Goal: Contribute content: Contribute content

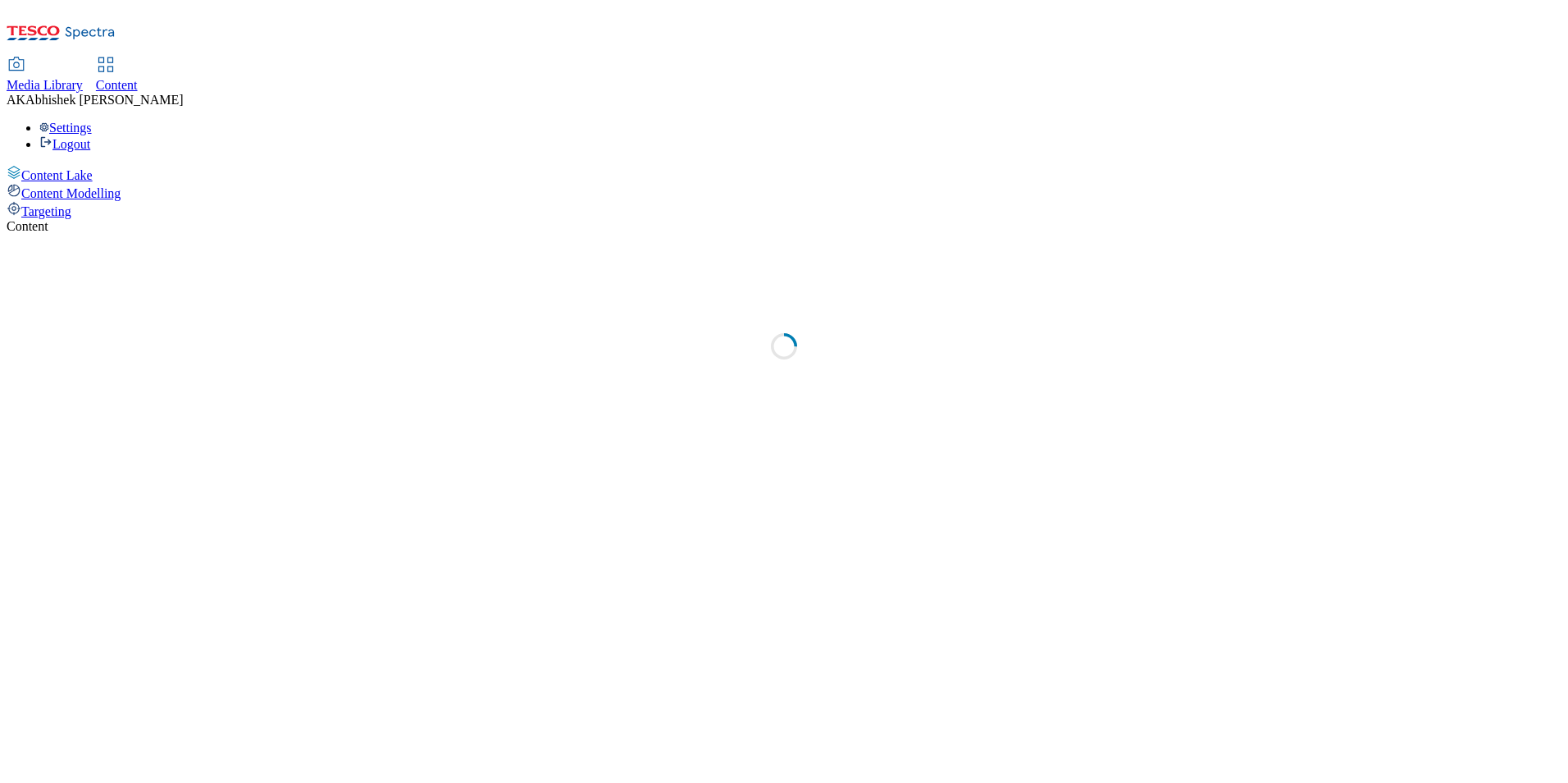
select select "ghs-[GEOGRAPHIC_DATA]"
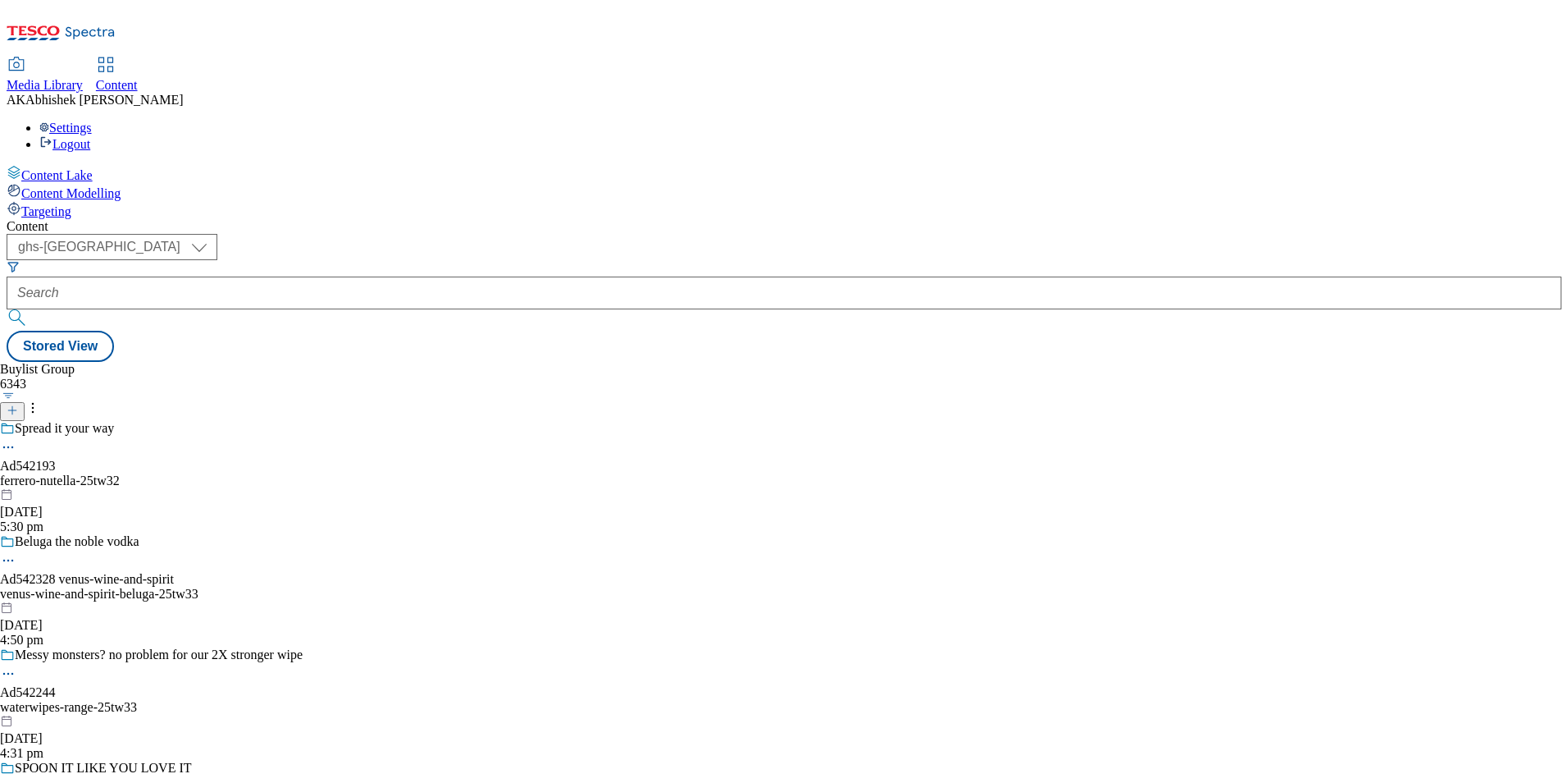
click at [18, 404] on icon at bounding box center [12, 409] width 11 height 11
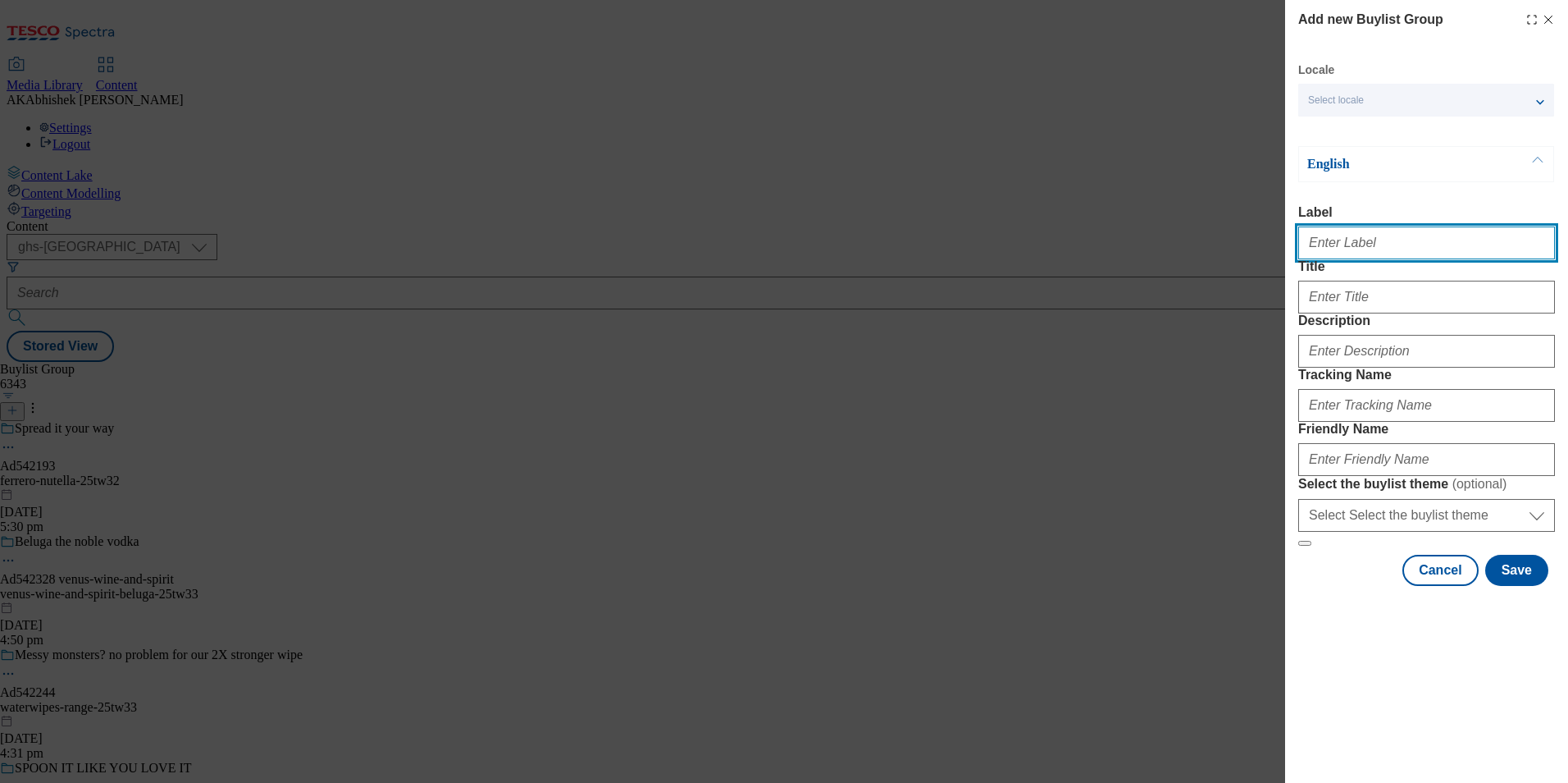
click at [1392, 248] on input "Label" at bounding box center [1427, 243] width 257 height 33
paste input "542313"
type input "Ad542313"
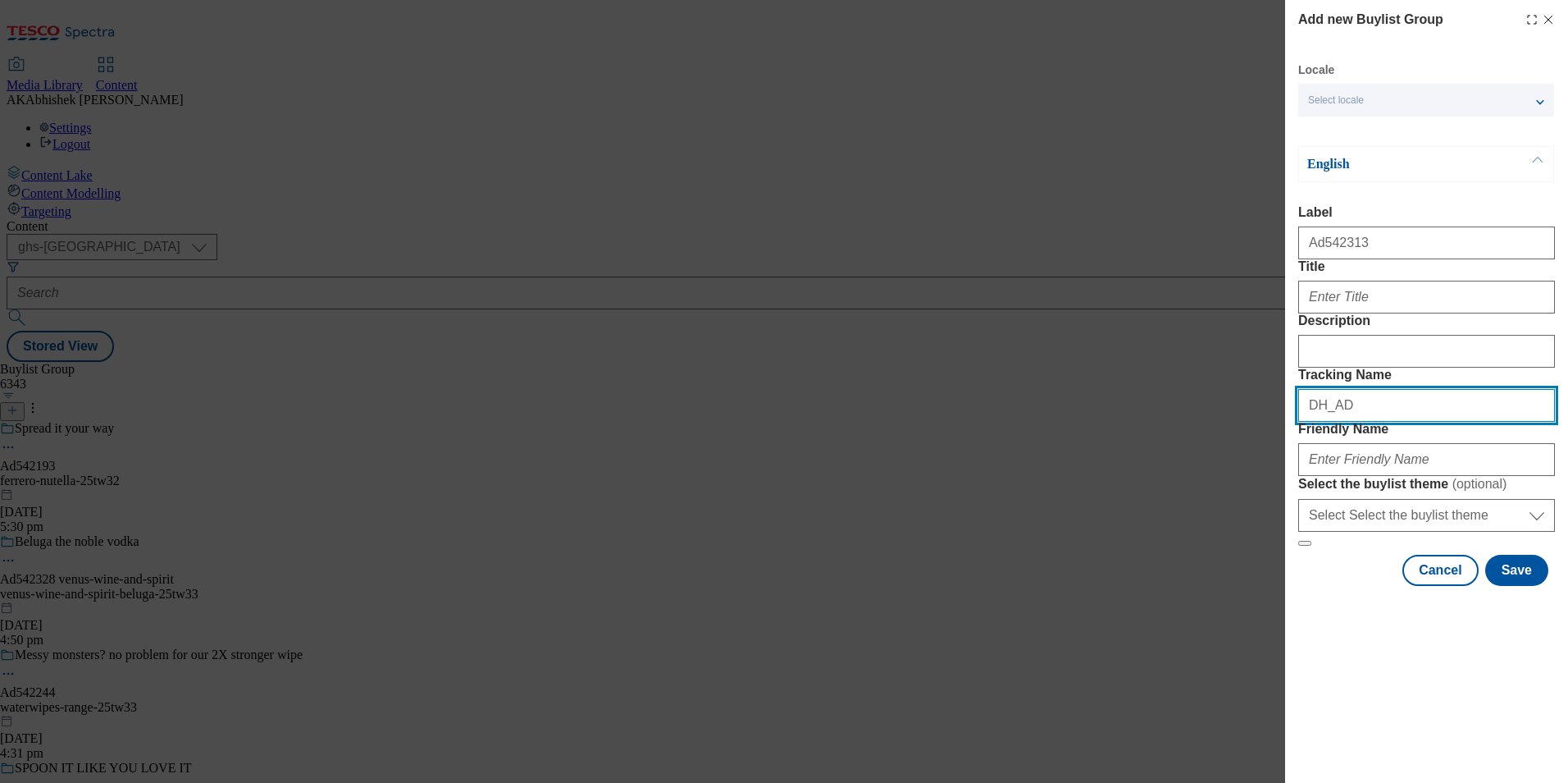
paste input "542313"
type input "DH_AD542313"
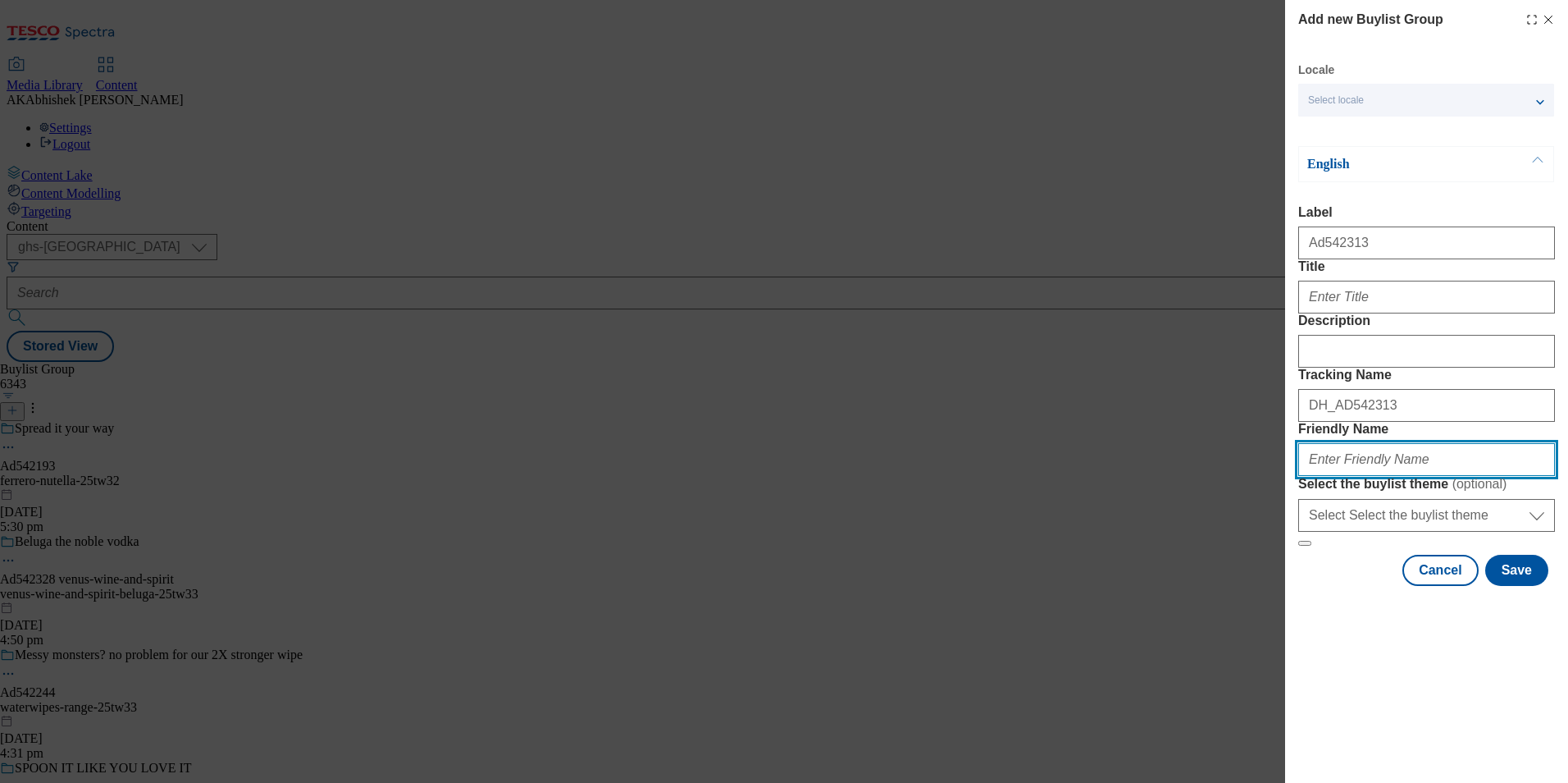
paste input "norac-foods-whaoo-25tw33"
type input "norac-foods-whaoo-25tw33"
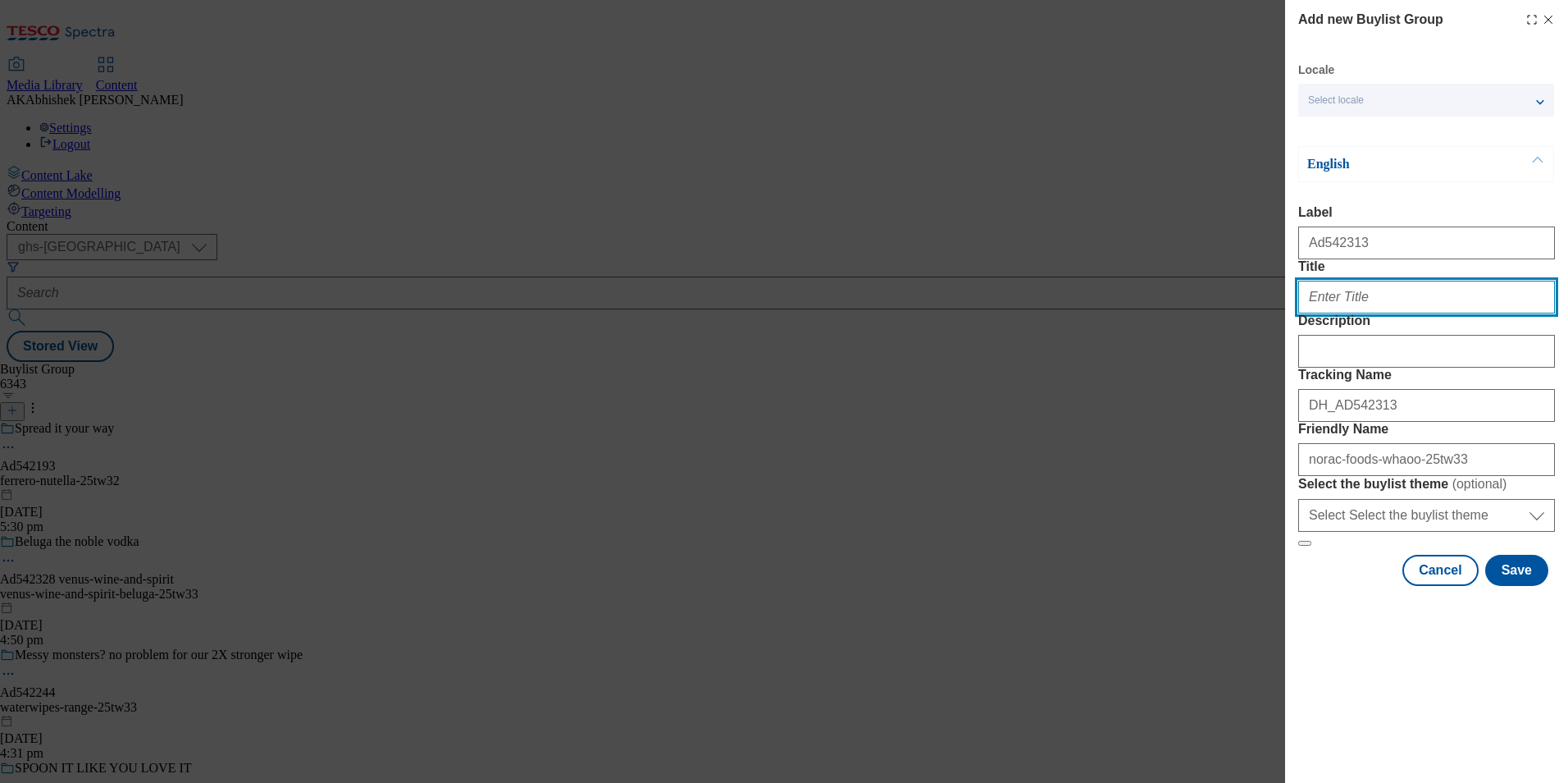
click at [1370, 314] on input "Title" at bounding box center [1427, 297] width 257 height 33
paste input "Frightfully fun crépes!"
type input "Frightfully fun crépes!"
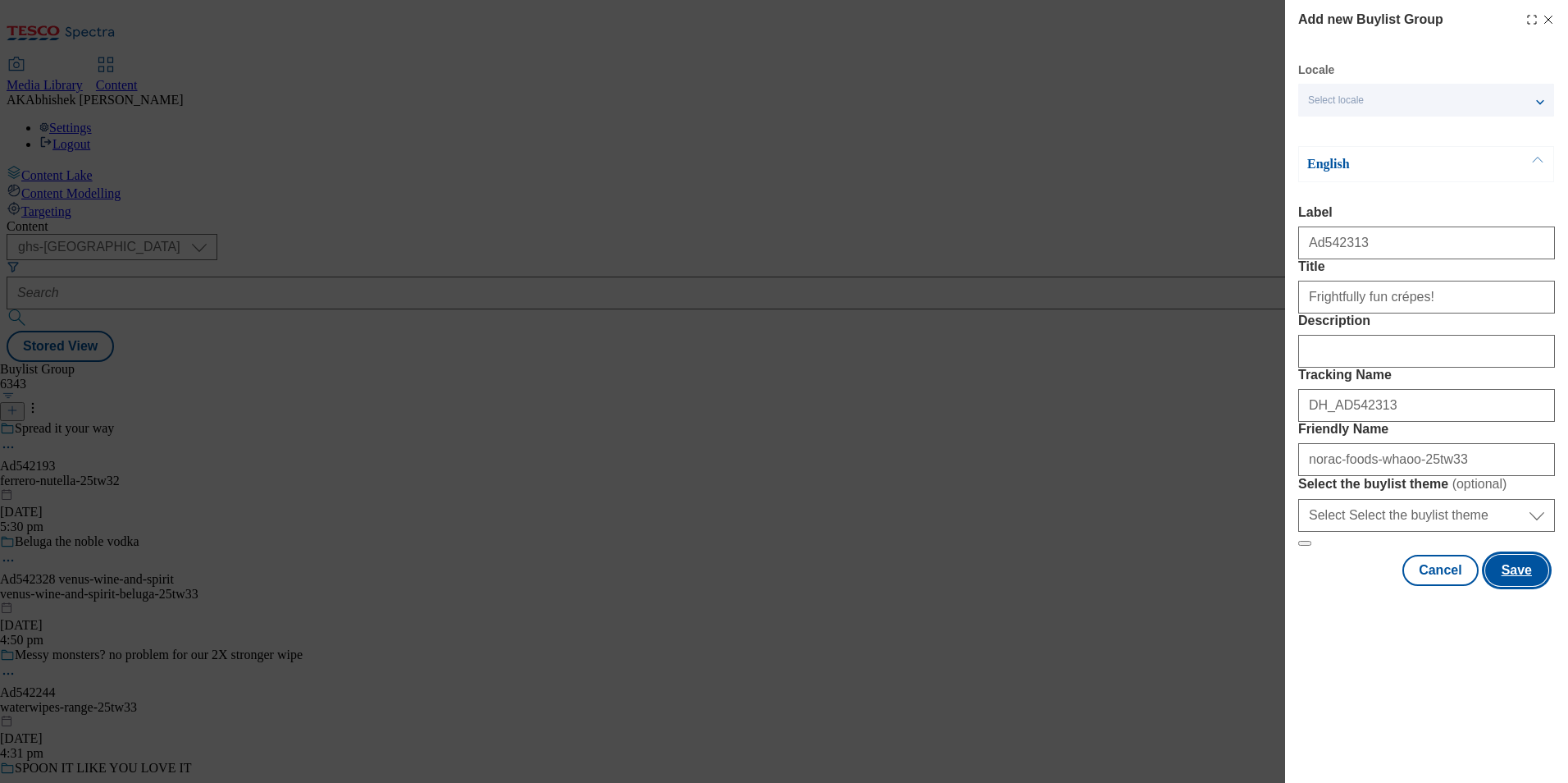
click at [1532, 586] on button "Save" at bounding box center [1517, 570] width 63 height 31
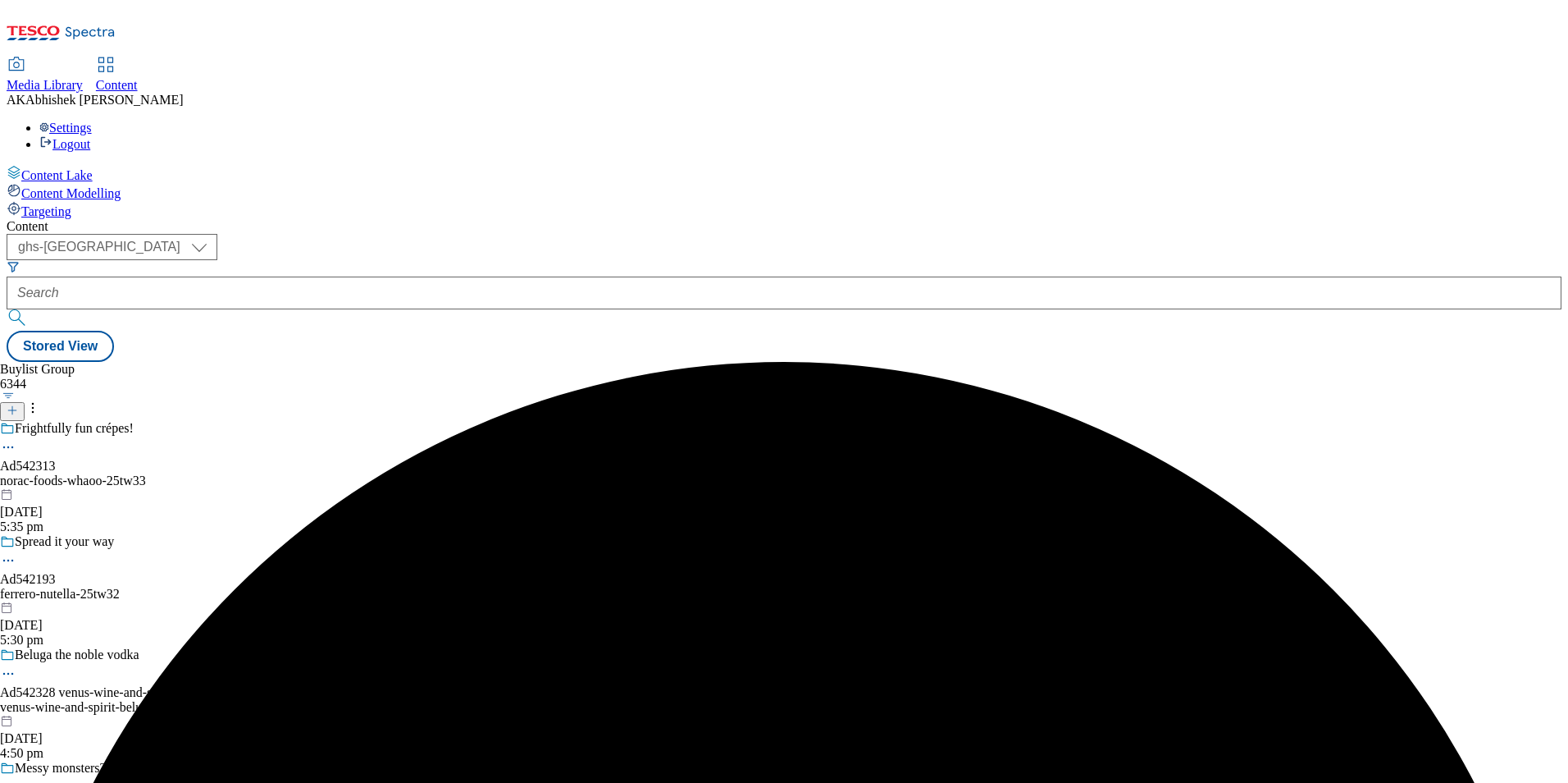
click at [375, 421] on div "Frightfully fun crépes! Ad542313 norac-foods-whaoo-25tw33 [DATE] 5:35 pm" at bounding box center [188, 477] width 375 height 113
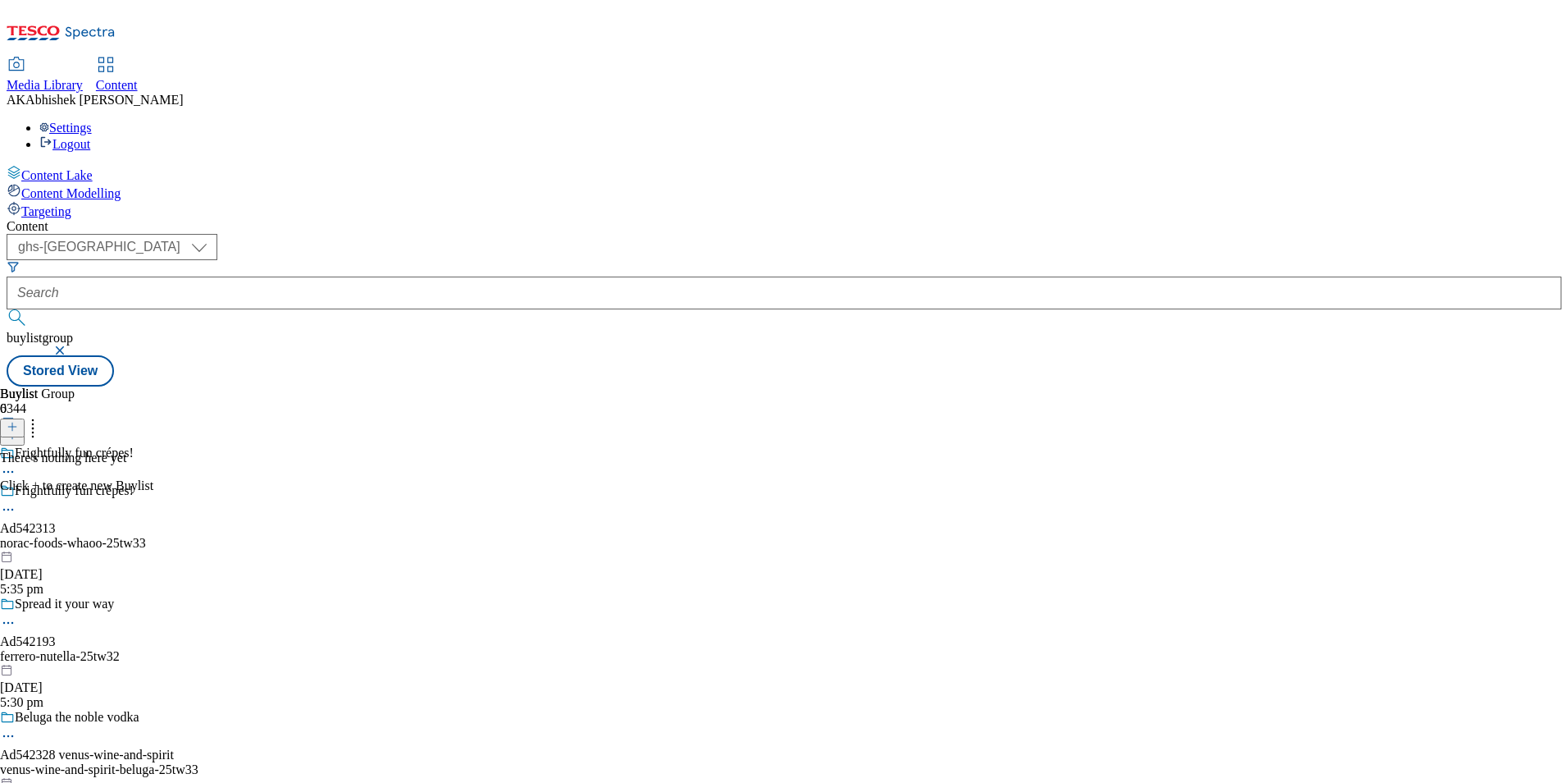
click at [17, 427] on line at bounding box center [11, 427] width 8 height 0
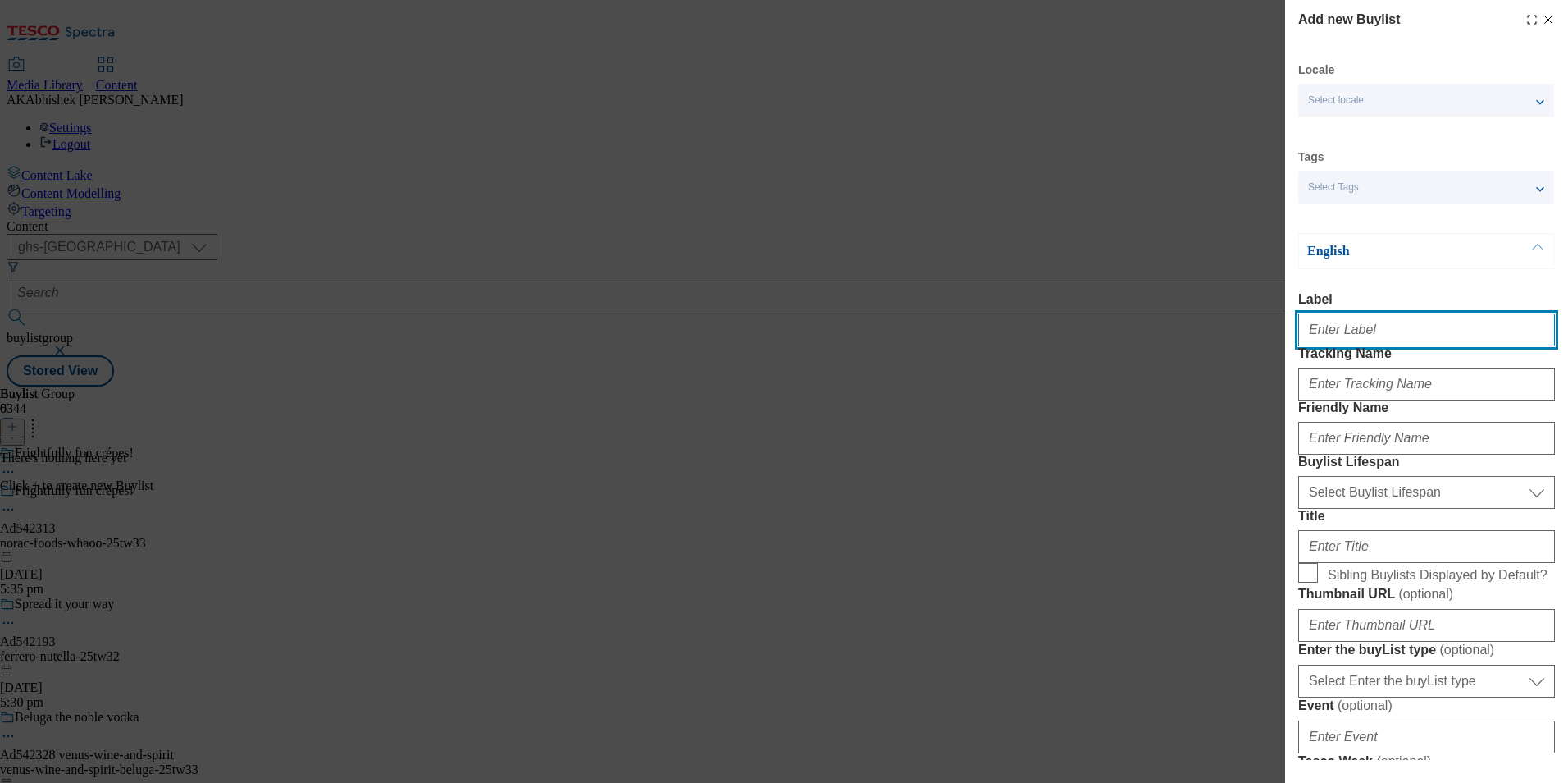
click at [1388, 342] on input "Label" at bounding box center [1427, 330] width 257 height 33
paste input "542313"
type input "Ad542313"
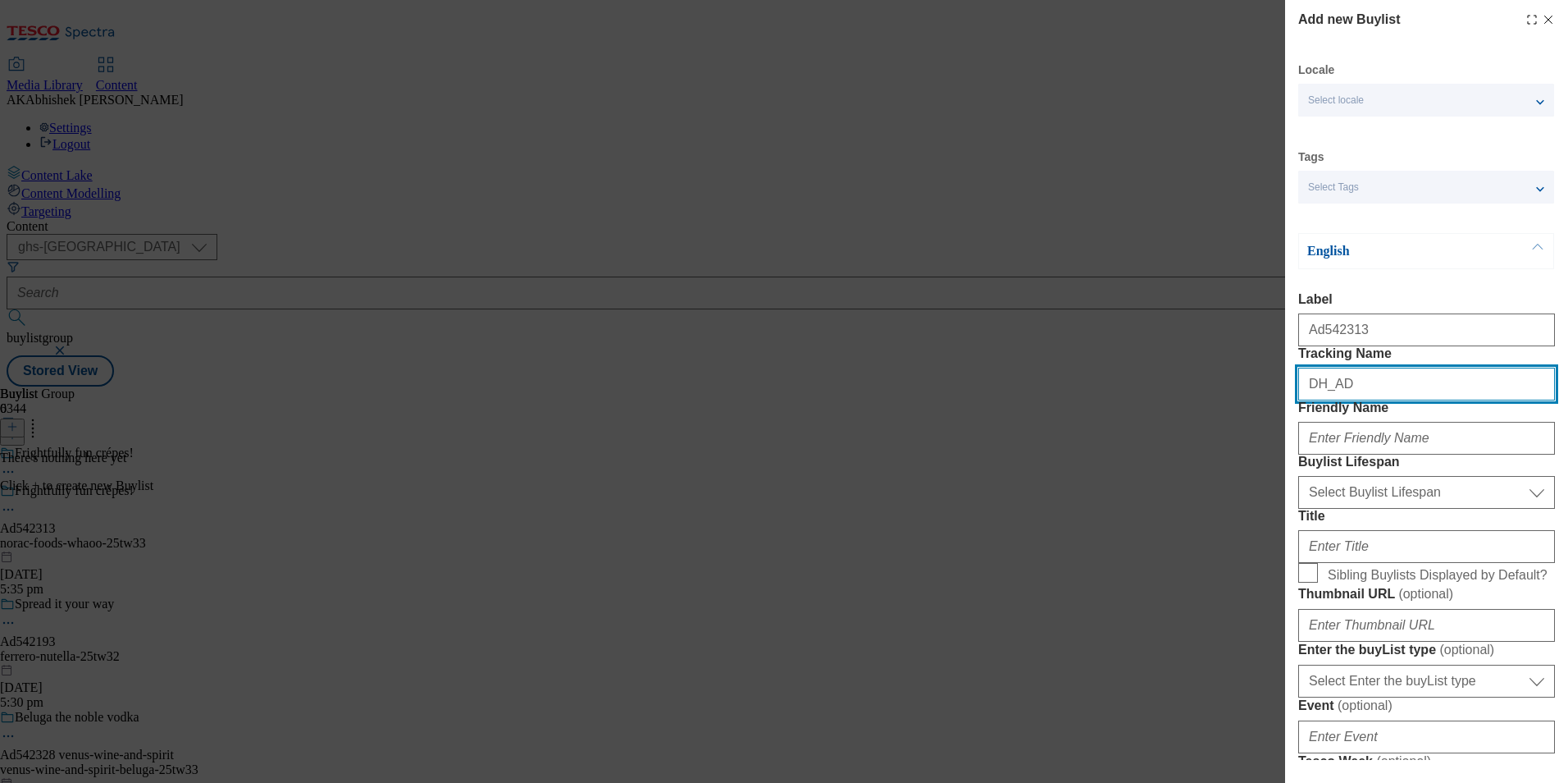
paste input "542313"
type input "DH_AD542313"
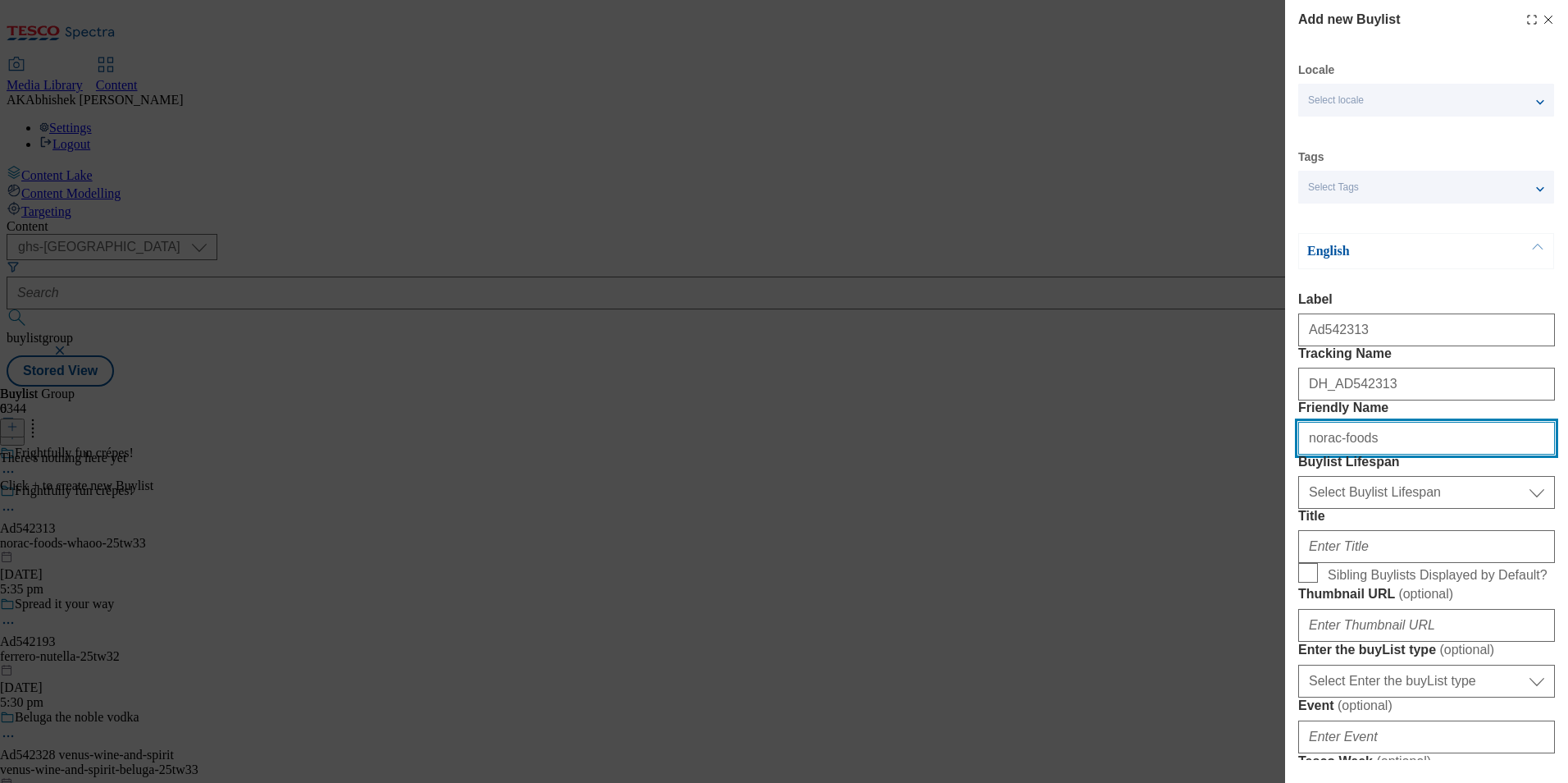
type input "norac-foods"
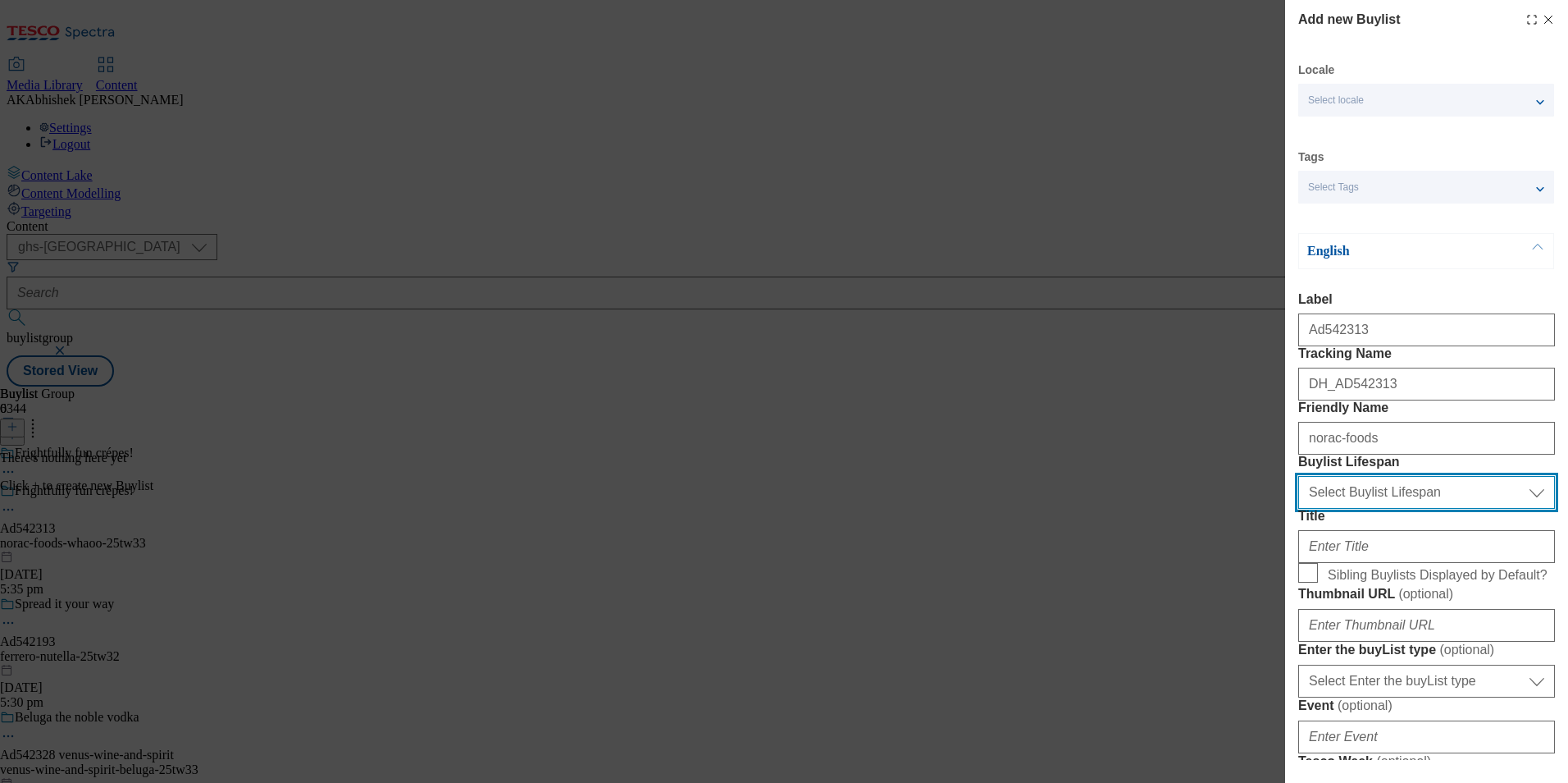
click at [1416, 508] on select "Select Buylist Lifespan evergreen seasonal tactical" at bounding box center [1427, 493] width 257 height 33
select select "tactical"
click at [1299, 508] on select "Select Buylist Lifespan evergreen seasonal tactical" at bounding box center [1427, 493] width 257 height 33
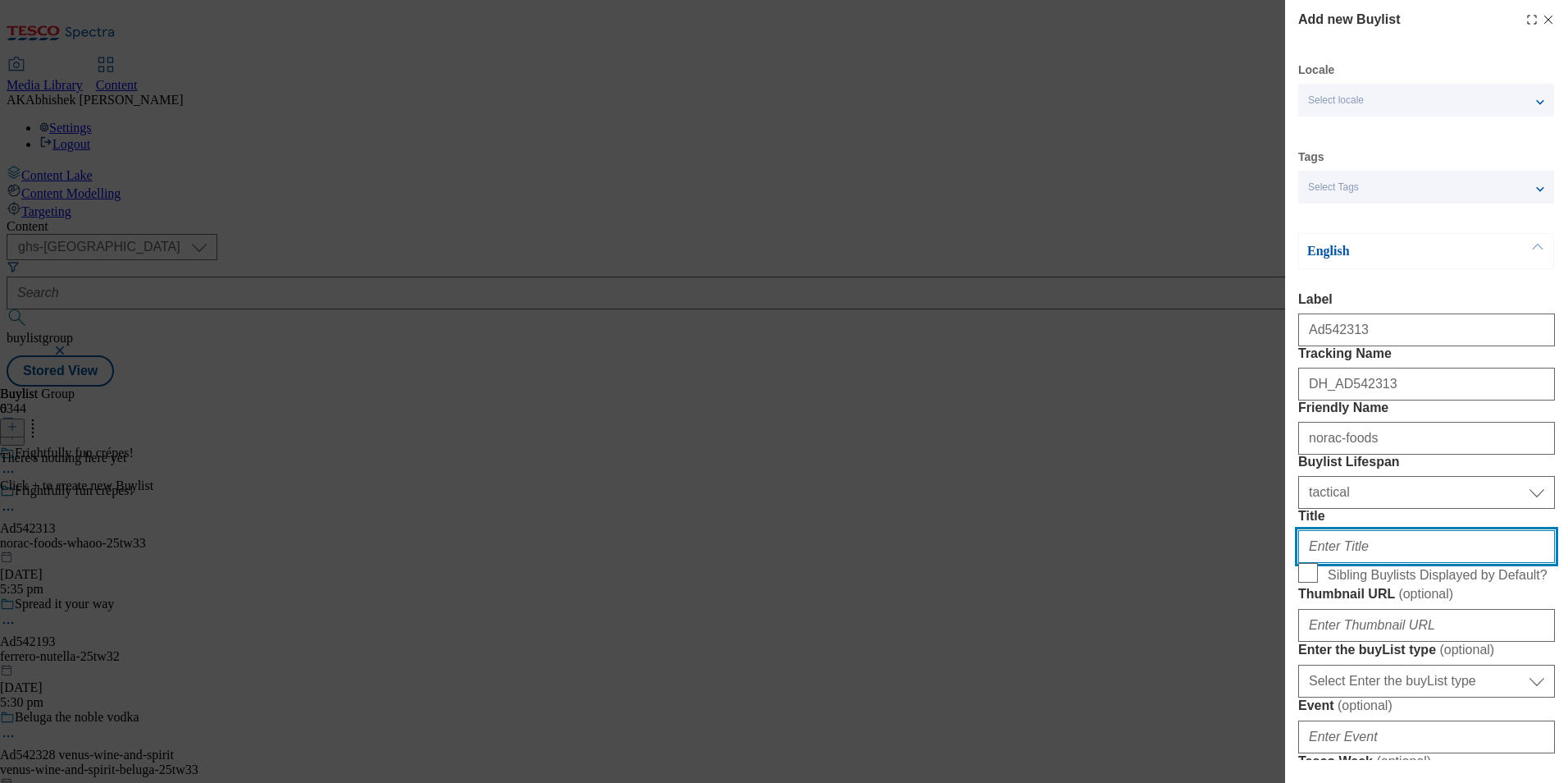
click at [1375, 563] on input "Title" at bounding box center [1427, 547] width 257 height 33
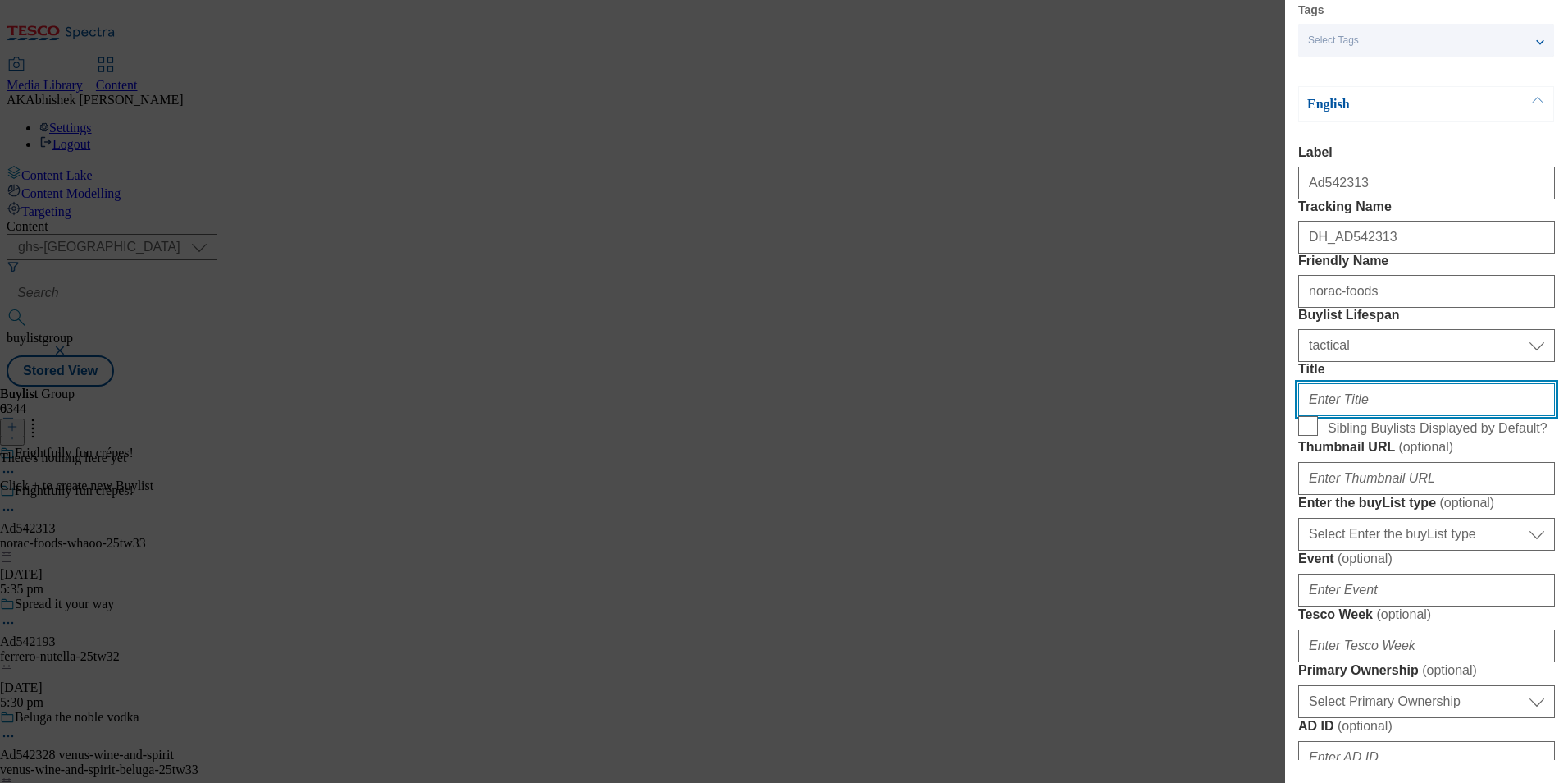
scroll to position [328, 0]
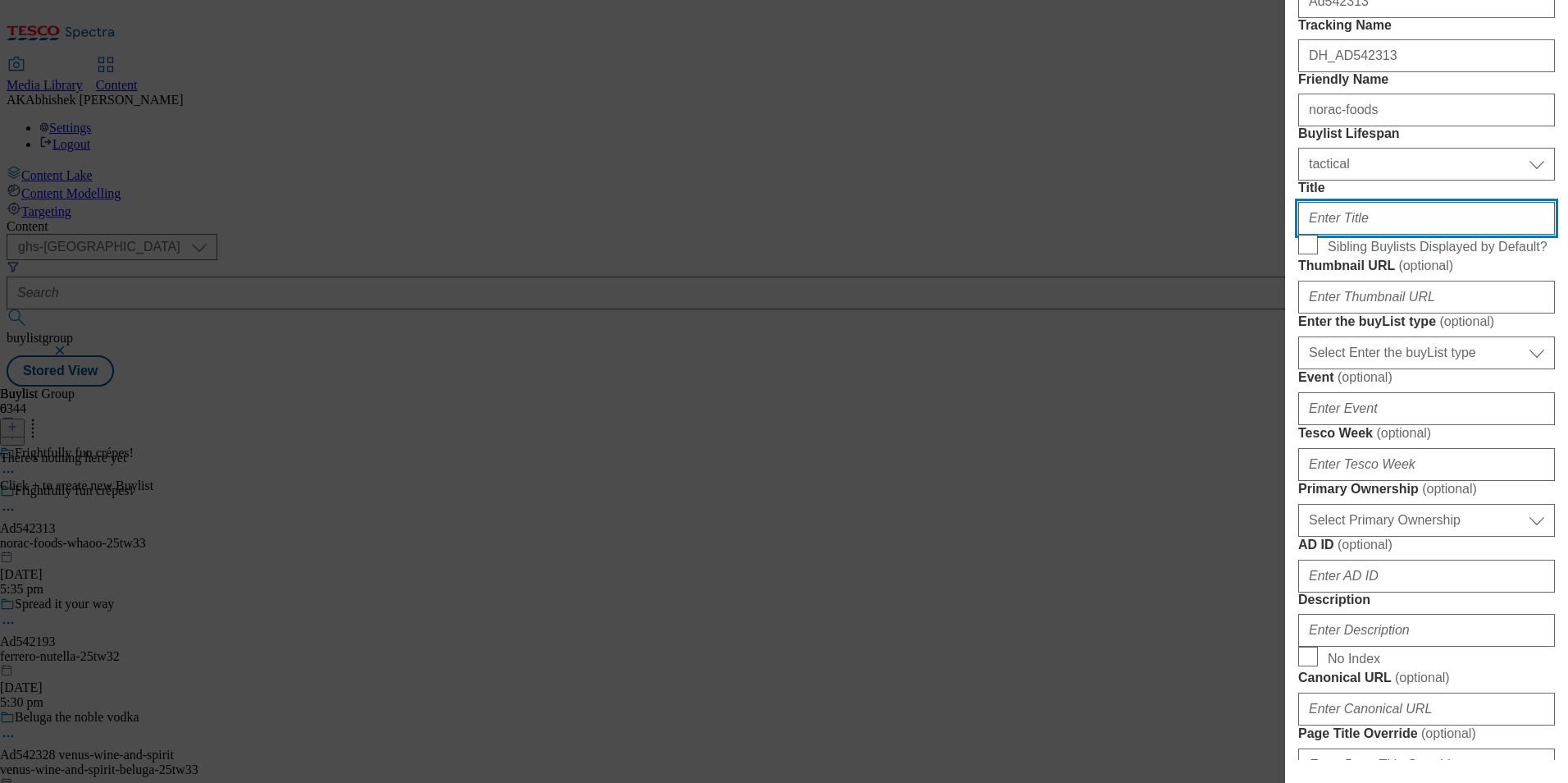
paste input "Whaoo! your snack spookyhero"
type input "Whaoo! your snack spookyhero"
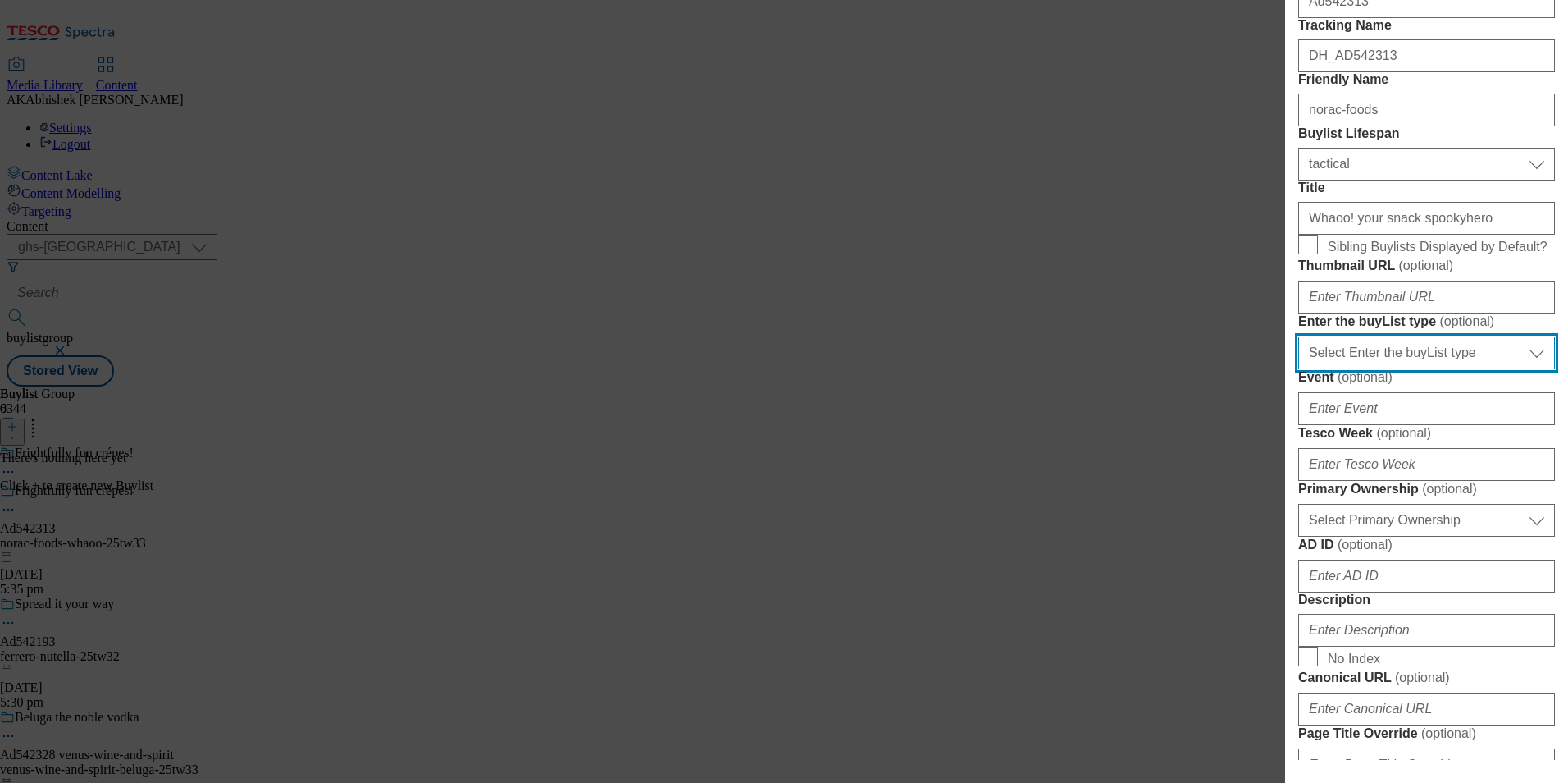
drag, startPoint x: 1414, startPoint y: 534, endPoint x: 1415, endPoint y: 559, distance: 25.0
click at [1414, 369] on select "Select Enter the buyList type event supplier funded long term >4 weeks supplier…" at bounding box center [1427, 353] width 257 height 33
select select "supplier funded short term 1-3 weeks"
click at [1299, 369] on select "Select Enter the buyList type event supplier funded long term >4 weeks supplier…" at bounding box center [1427, 353] width 257 height 33
click at [1368, 481] on div "Modal" at bounding box center [1427, 461] width 257 height 39
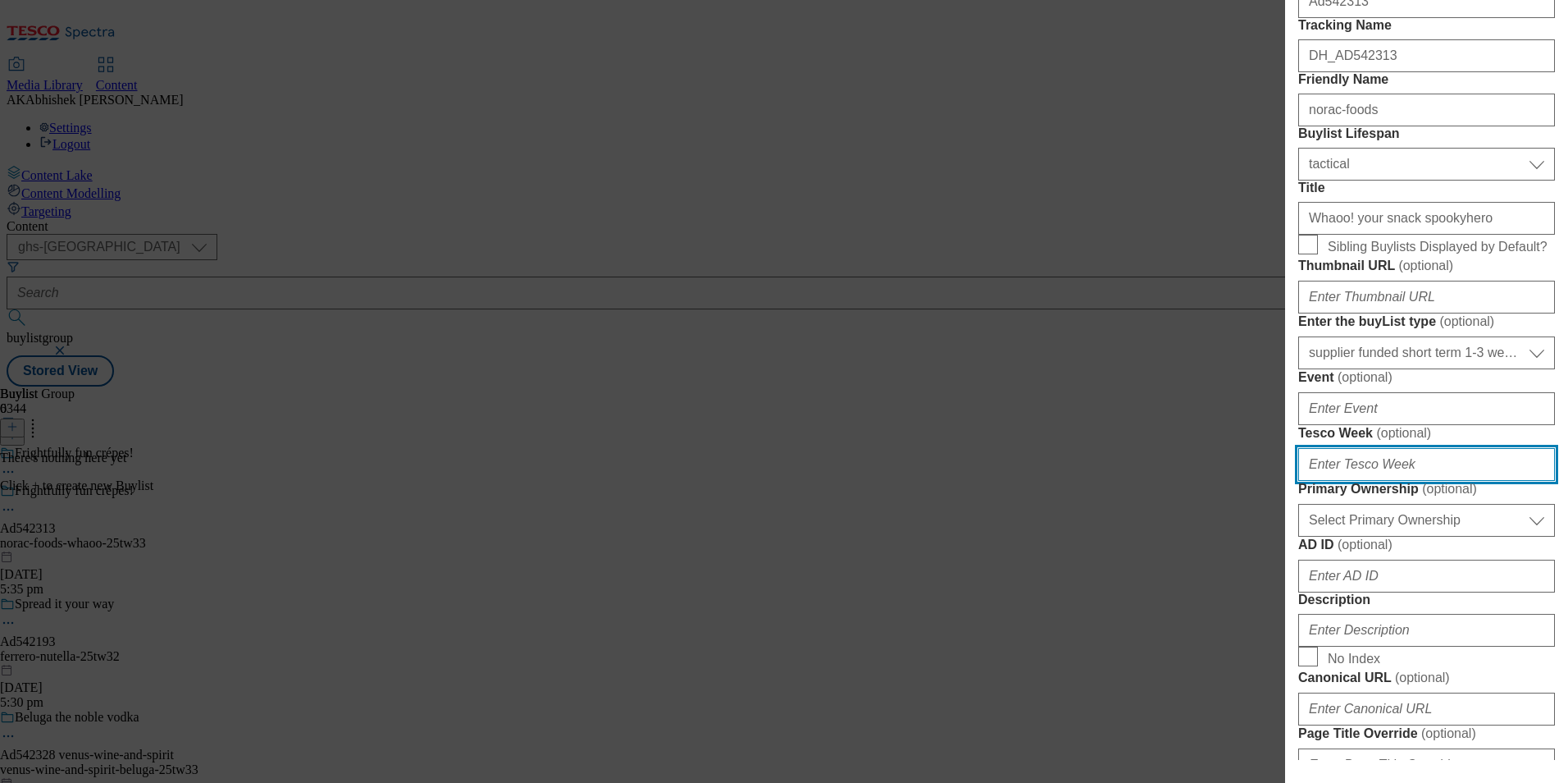
click at [1419, 481] on input "Tesco Week ( optional )" at bounding box center [1427, 465] width 257 height 33
type input "33"
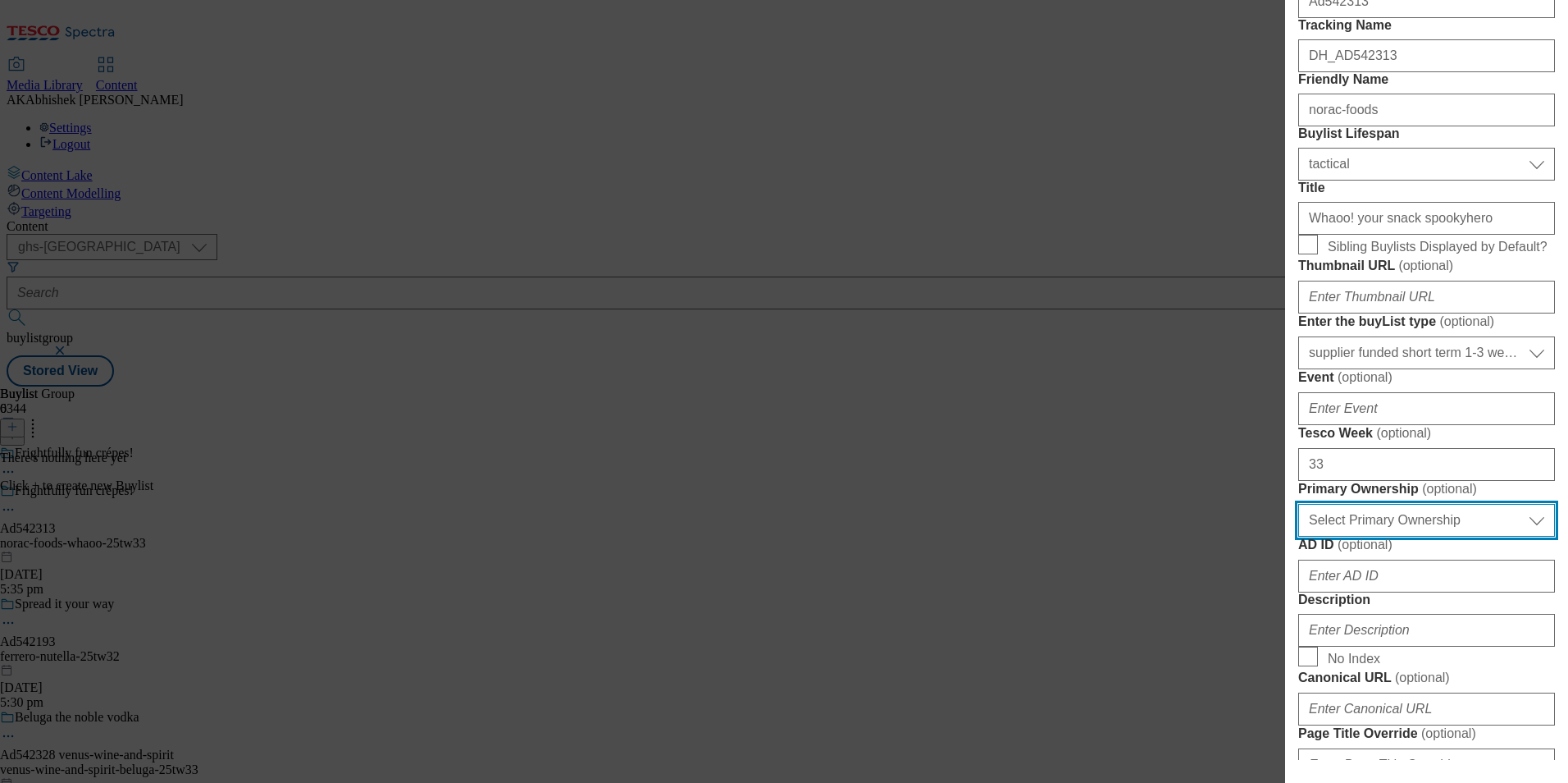
scroll to position [741, 0]
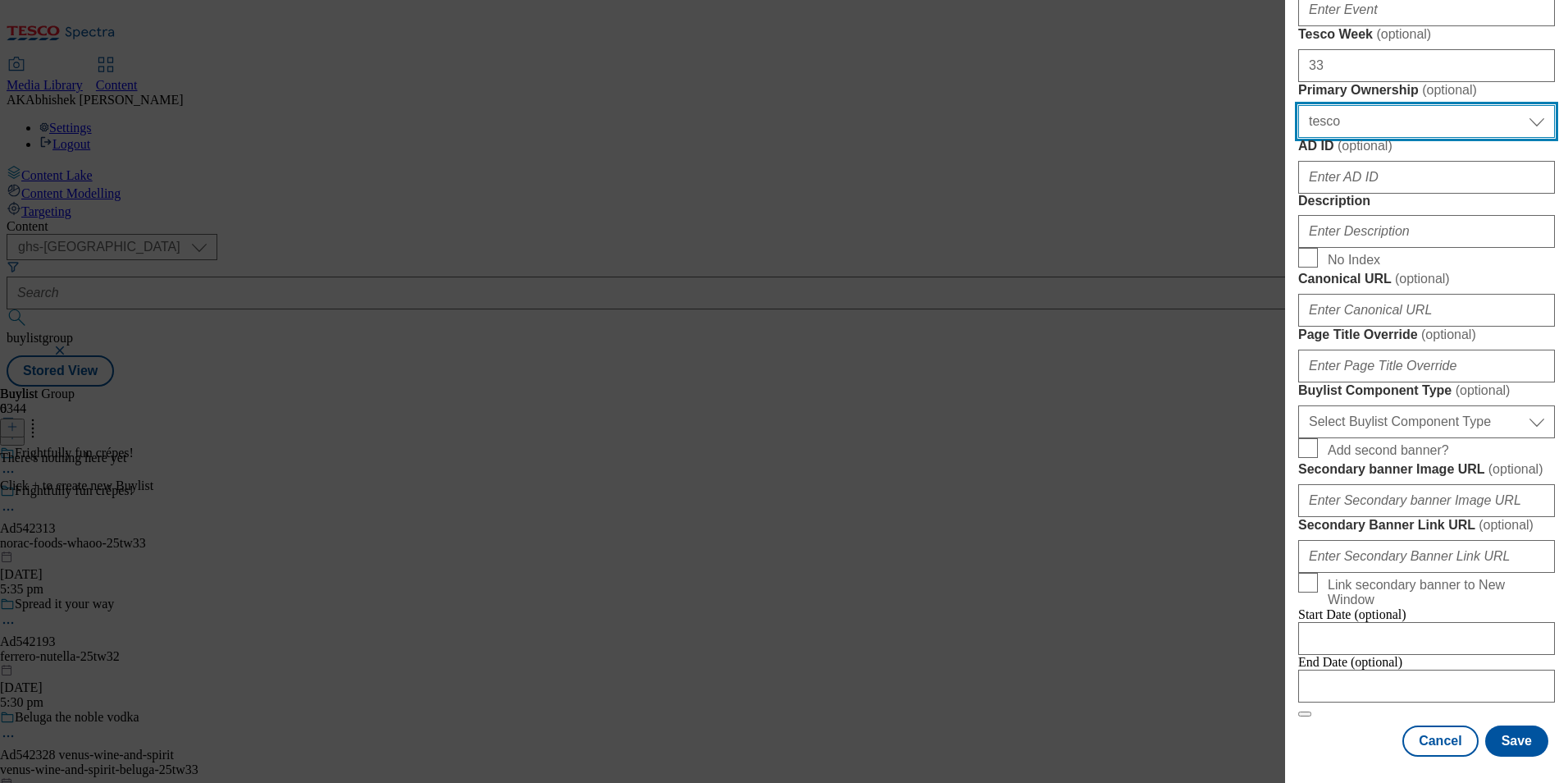
select select "dunnhumby"
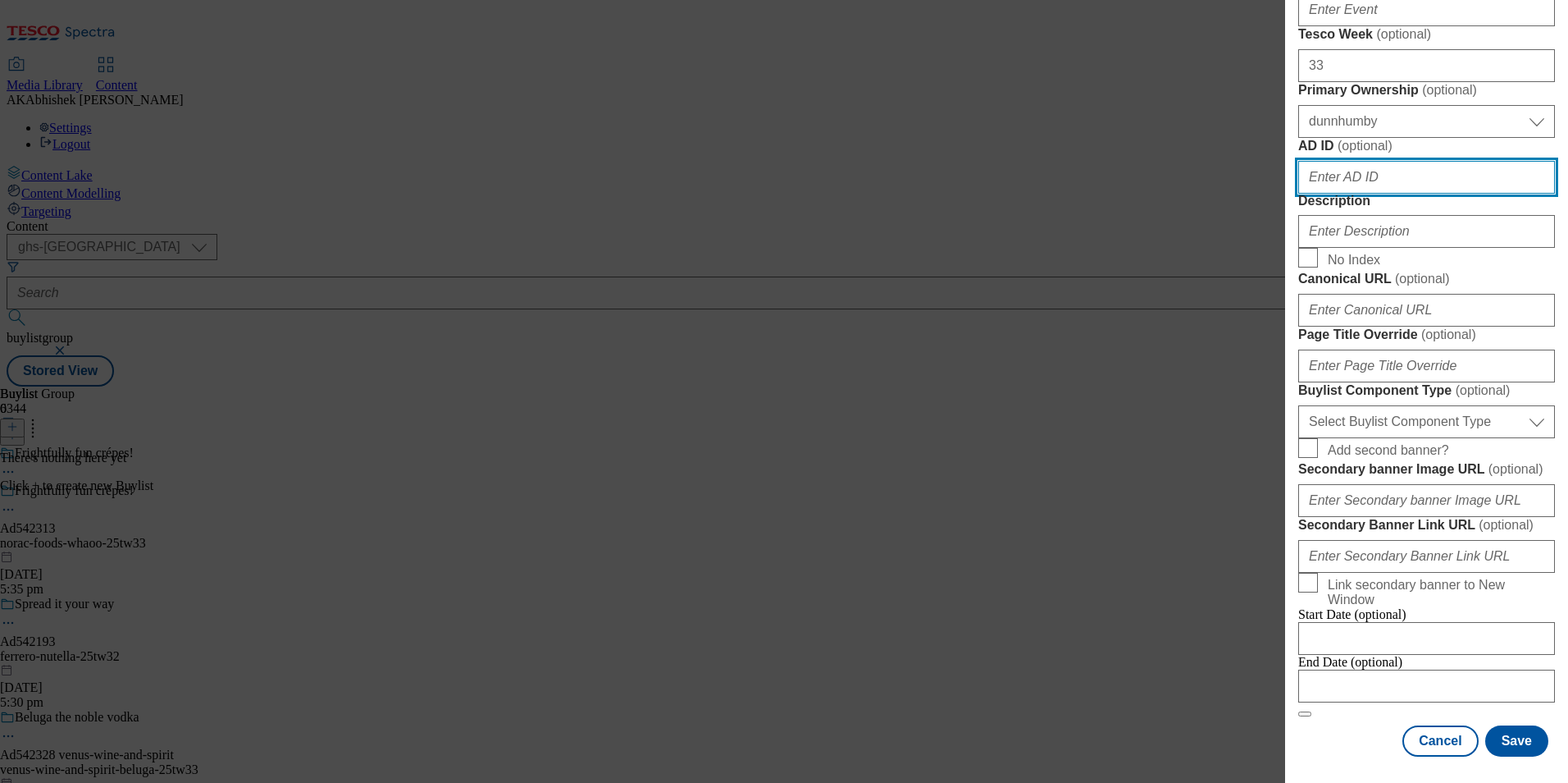
paste input "542313"
type input "542313"
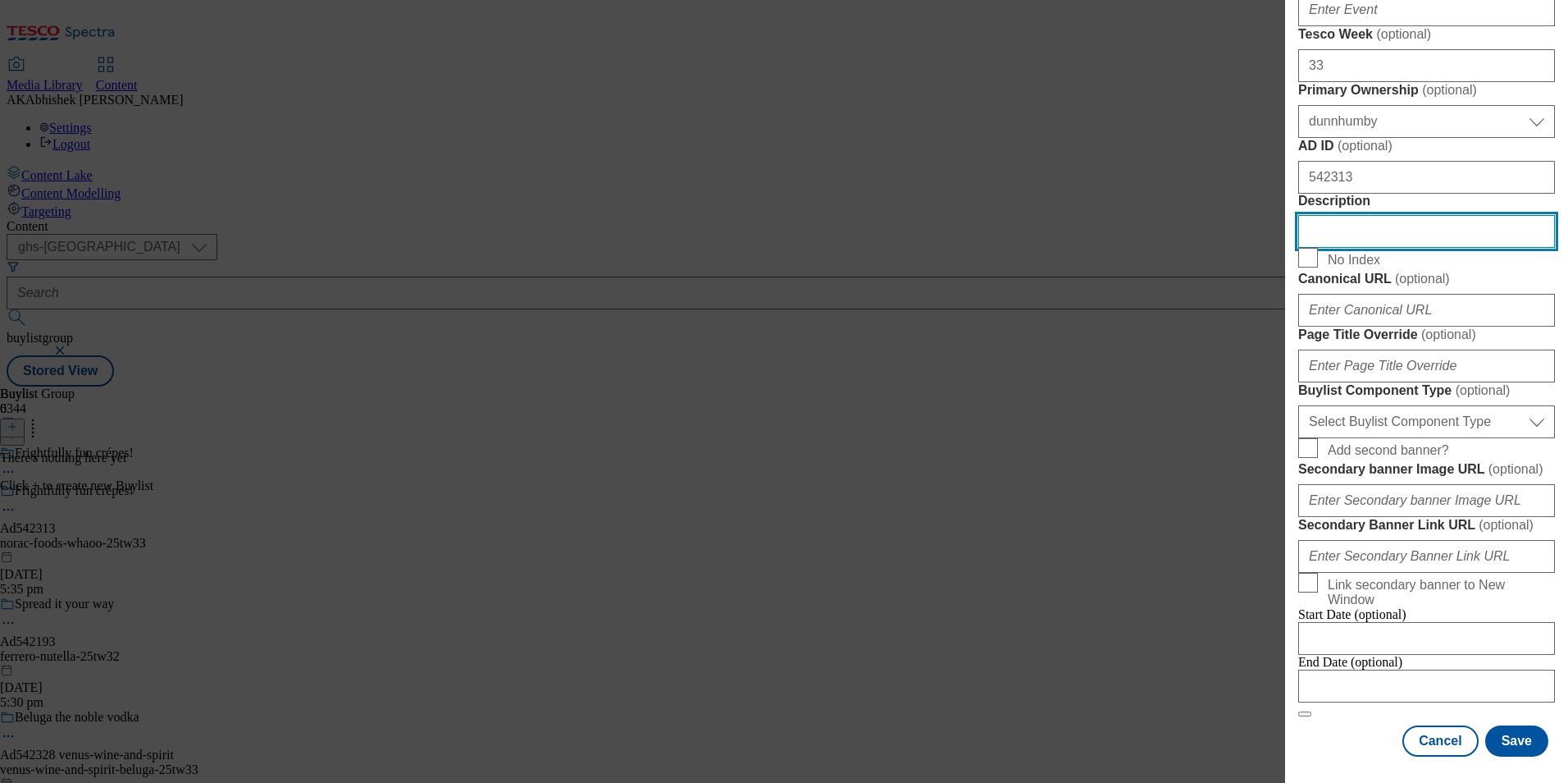
scroll to position [1315, 0]
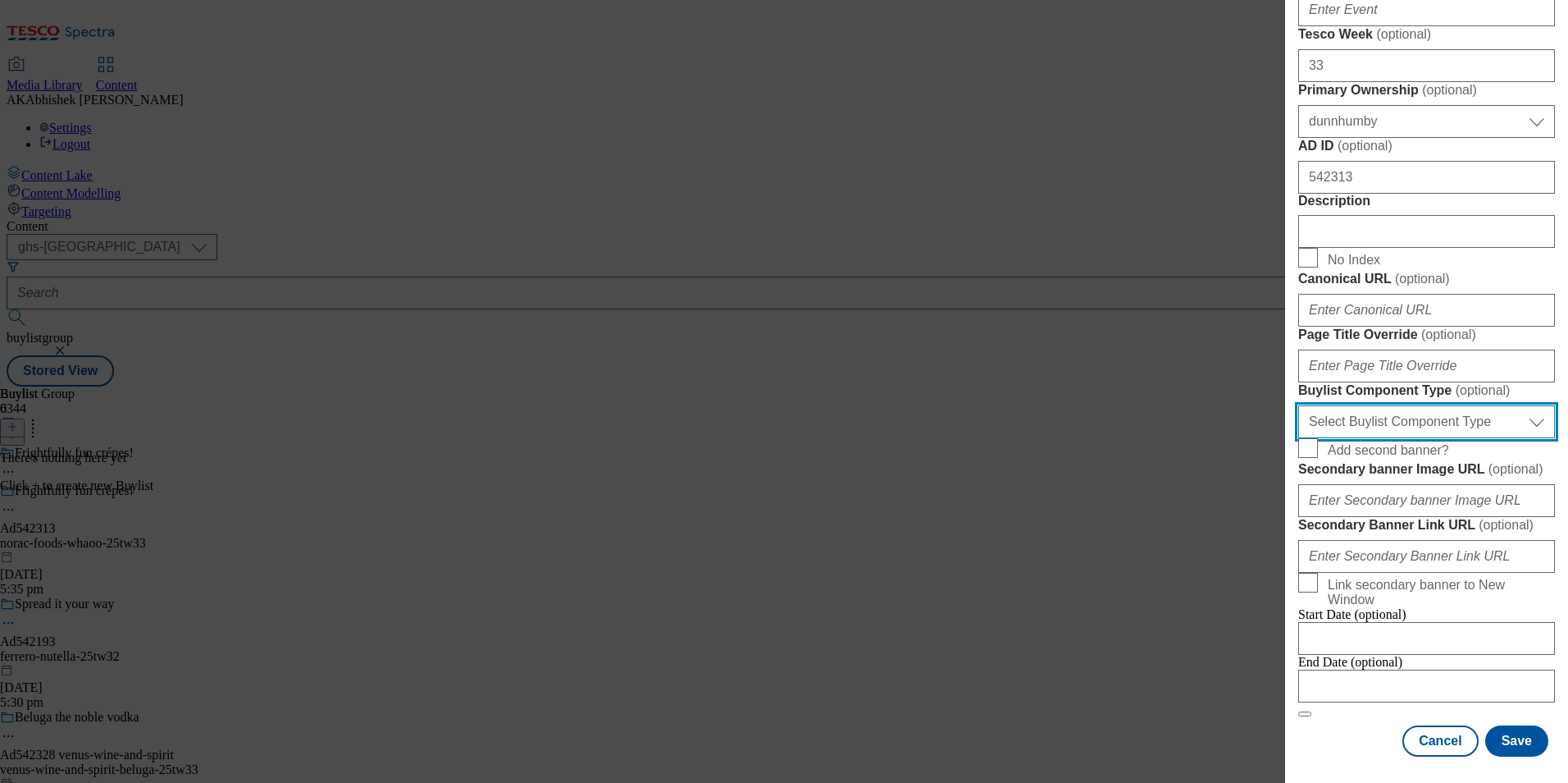
click at [1432, 405] on select "Select Buylist Component Type Banner Competition Header Meal" at bounding box center [1427, 421] width 257 height 33
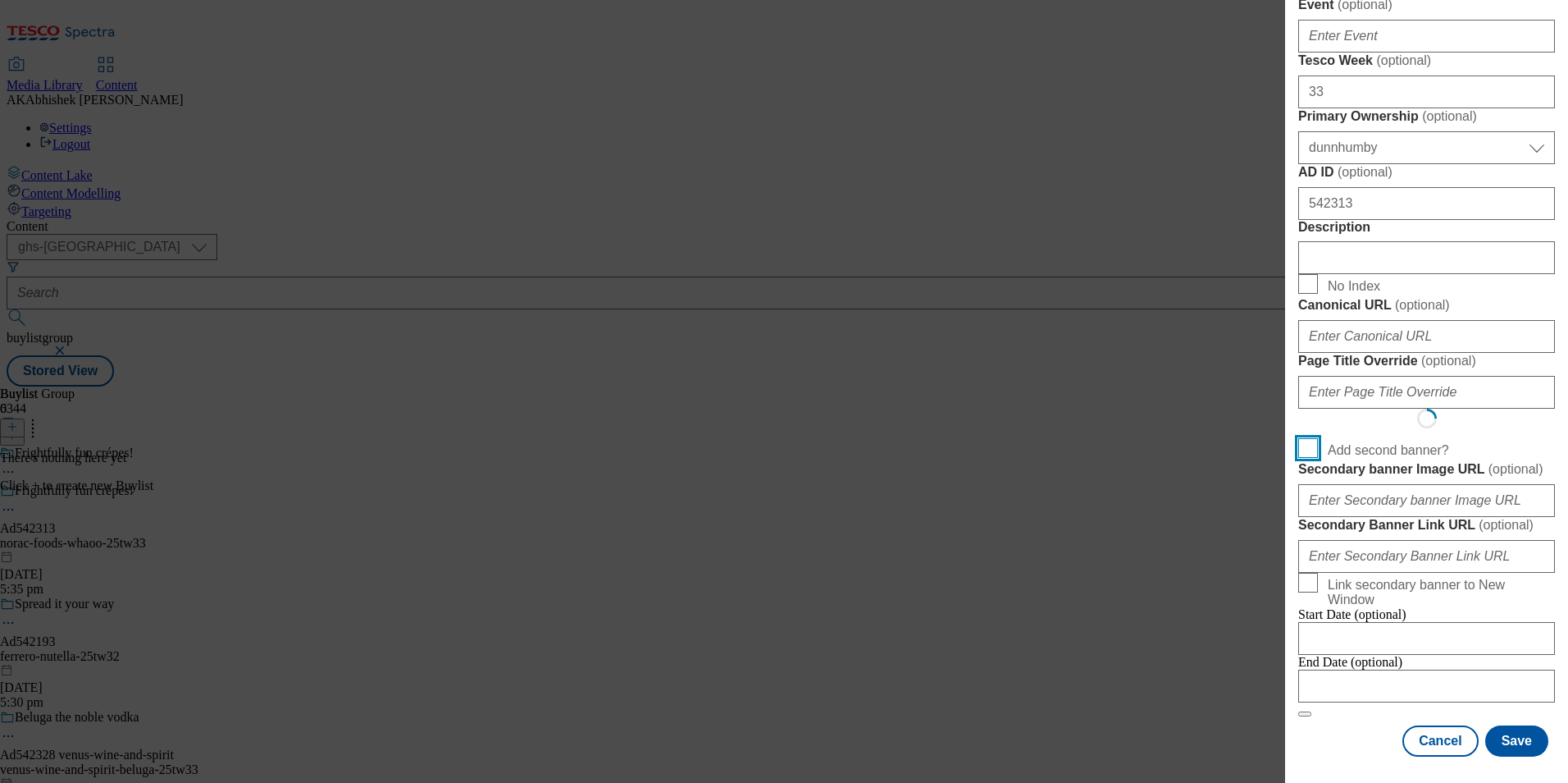
scroll to position [1272, 0]
select select "Banner"
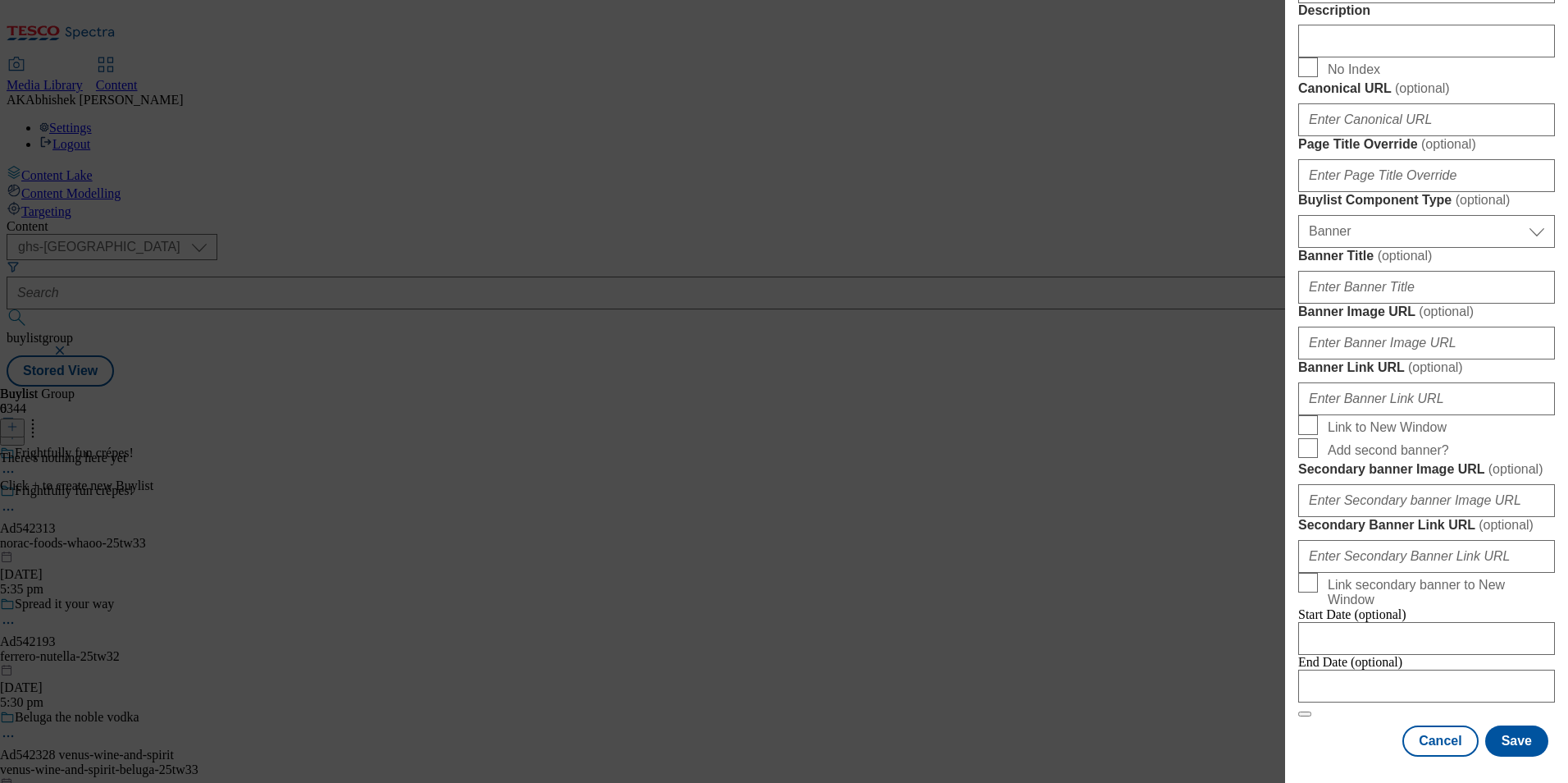
scroll to position [1619, 0]
click at [1336, 702] on div "End Date (optional)" at bounding box center [1427, 678] width 257 height 48
click at [1371, 678] on input "Modal" at bounding box center [1427, 686] width 257 height 33
select select "2025"
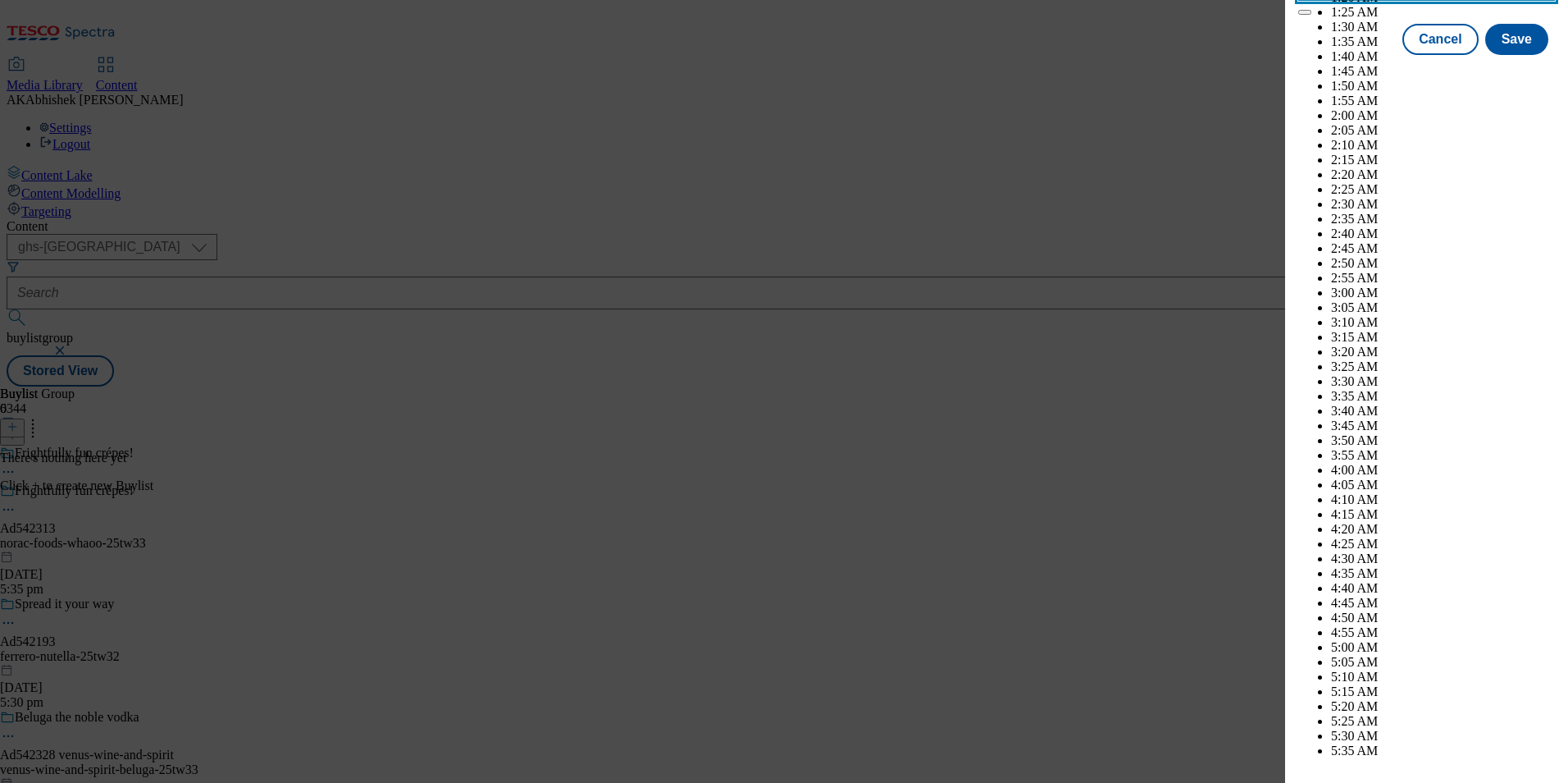
scroll to position [6396, 0]
select select "December"
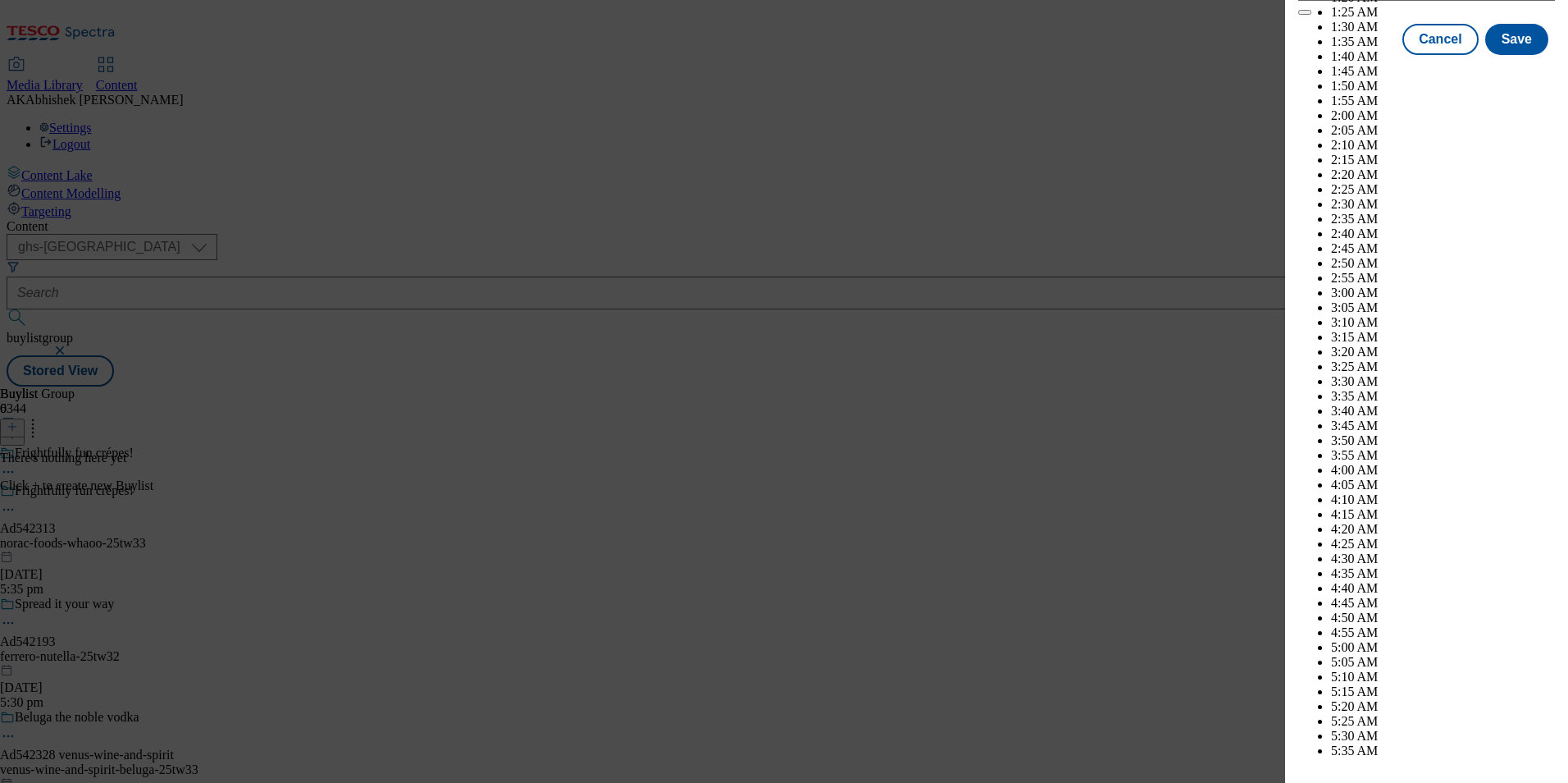
click at [1504, 70] on button "Save" at bounding box center [1517, 54] width 63 height 31
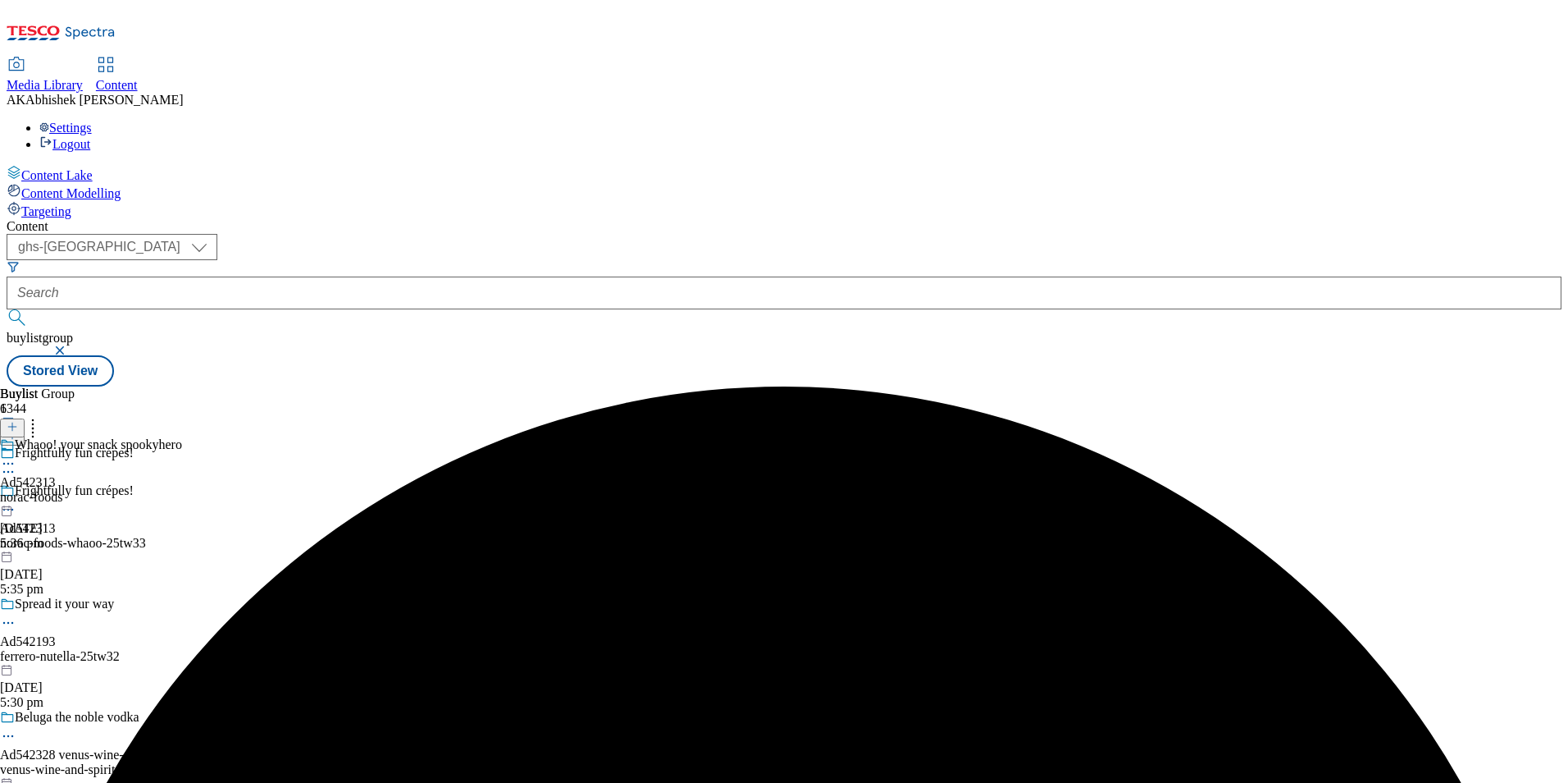
click at [182, 490] on div "norac-foods" at bounding box center [91, 497] width 182 height 15
click at [18, 421] on icon at bounding box center [12, 426] width 11 height 11
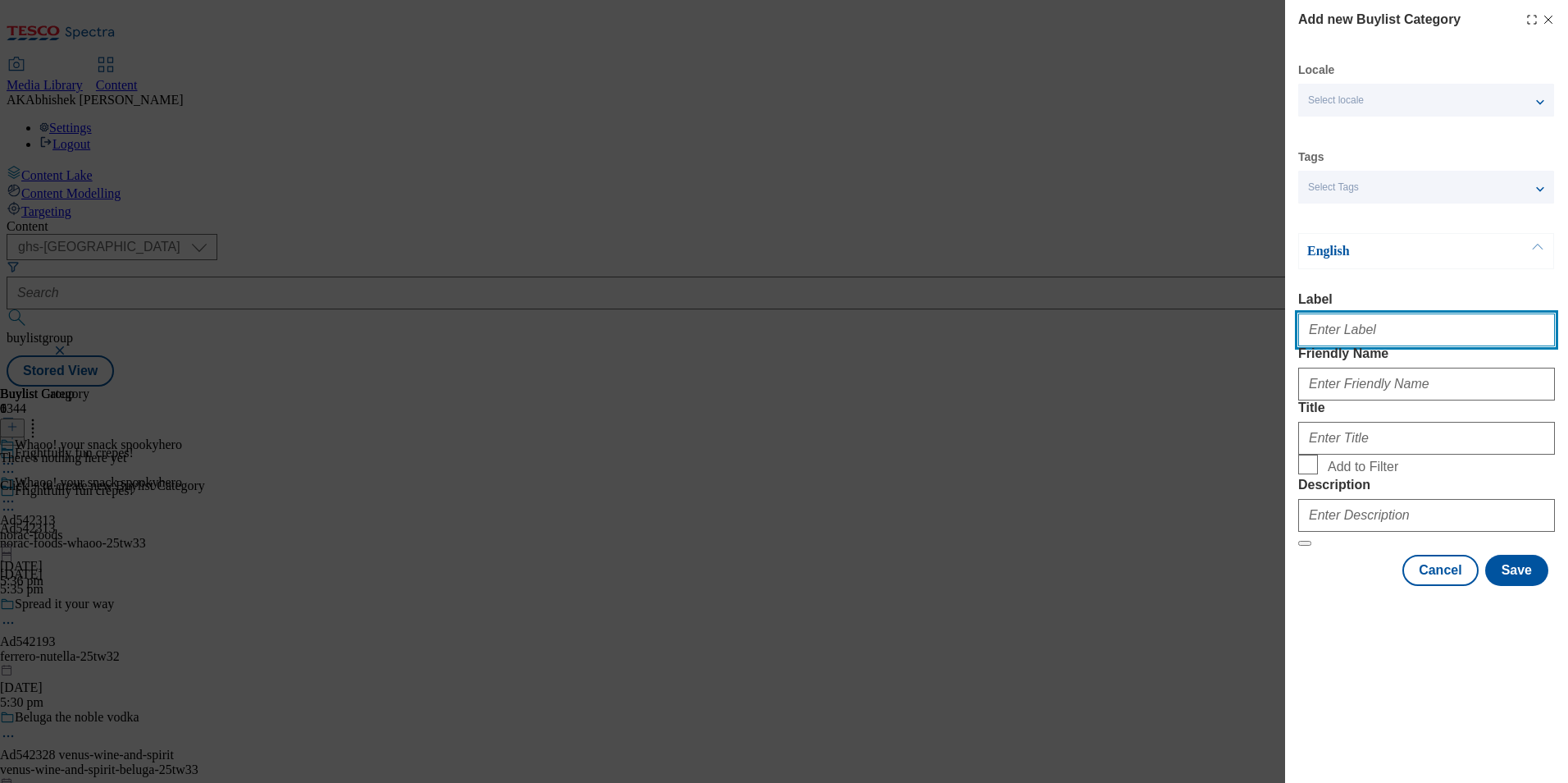
click at [1375, 342] on input "Label" at bounding box center [1427, 330] width 257 height 33
paste input "542313"
type input "Ad542313"
click at [1127, 245] on div "Add new Buylist Category Locale Select locale English Welsh Tags Select Tags fn…" at bounding box center [784, 391] width 1568 height 783
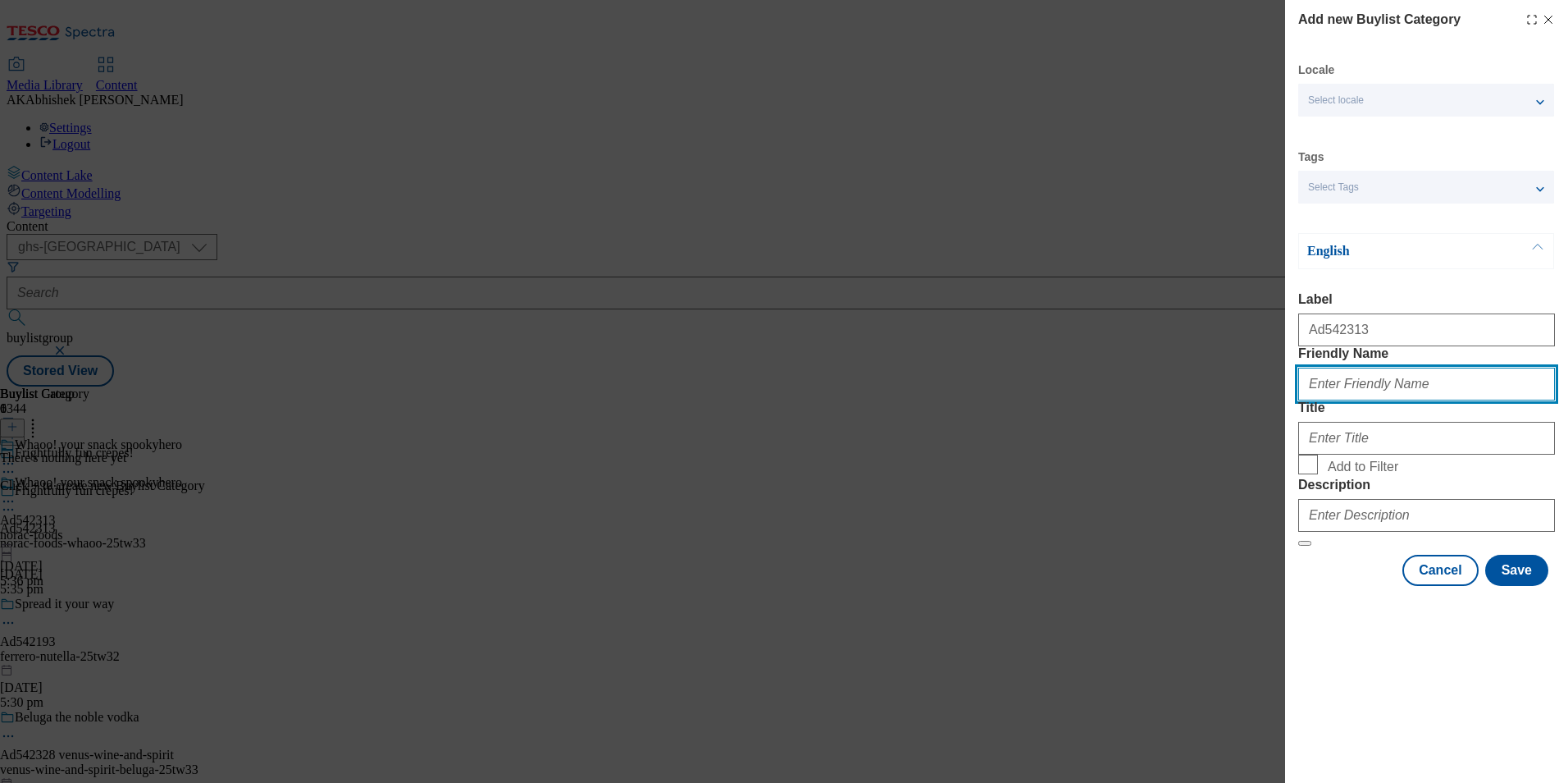
click at [1422, 401] on input "Friendly Name" at bounding box center [1427, 384] width 257 height 33
paste input "norac-foods-whaoo"
type input "norac-foods-whaoo"
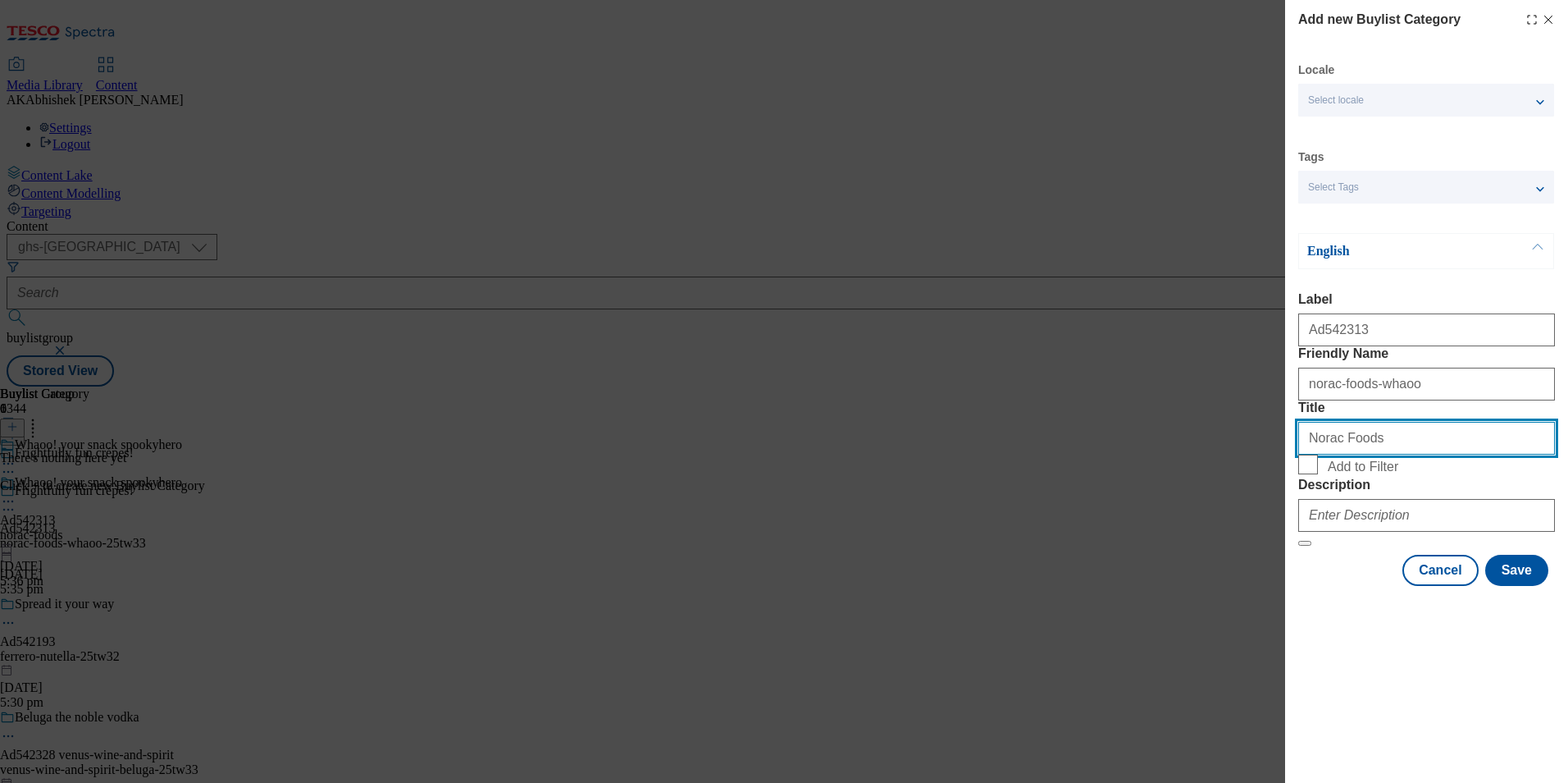
type input "Norac Foods"
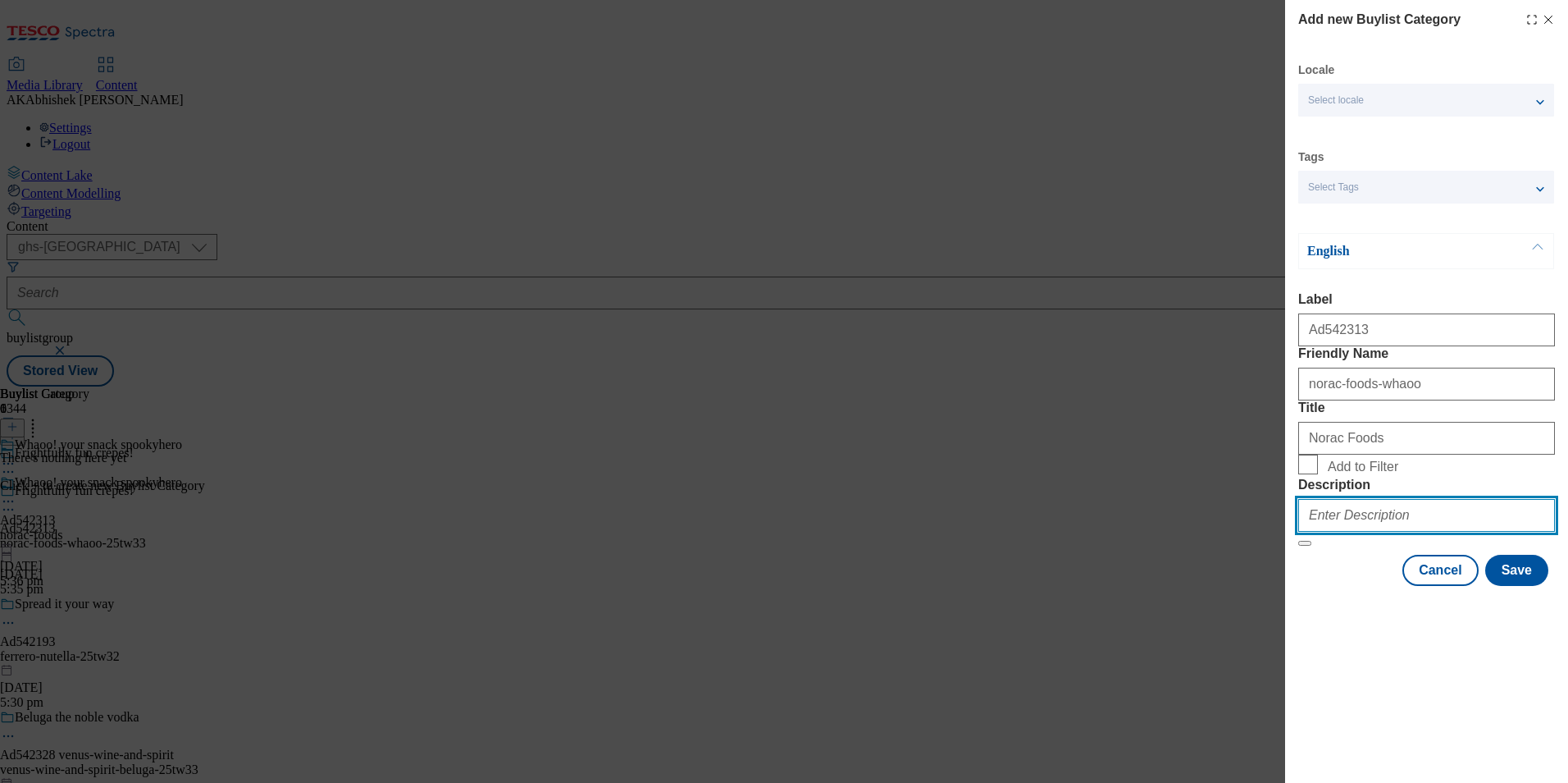
click at [1390, 532] on input "Description" at bounding box center [1427, 515] width 257 height 33
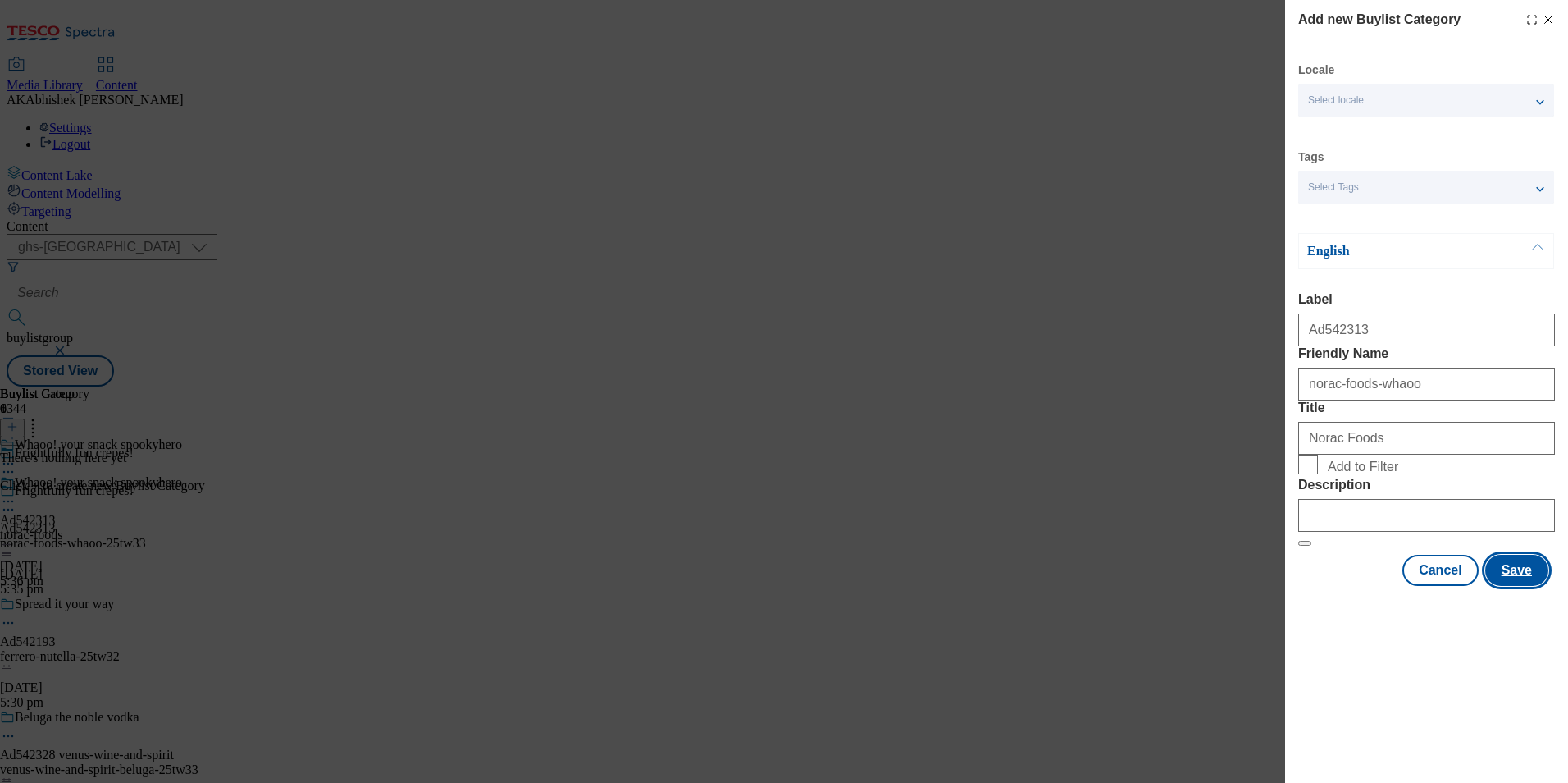
click at [1526, 586] on button "Save" at bounding box center [1517, 570] width 63 height 31
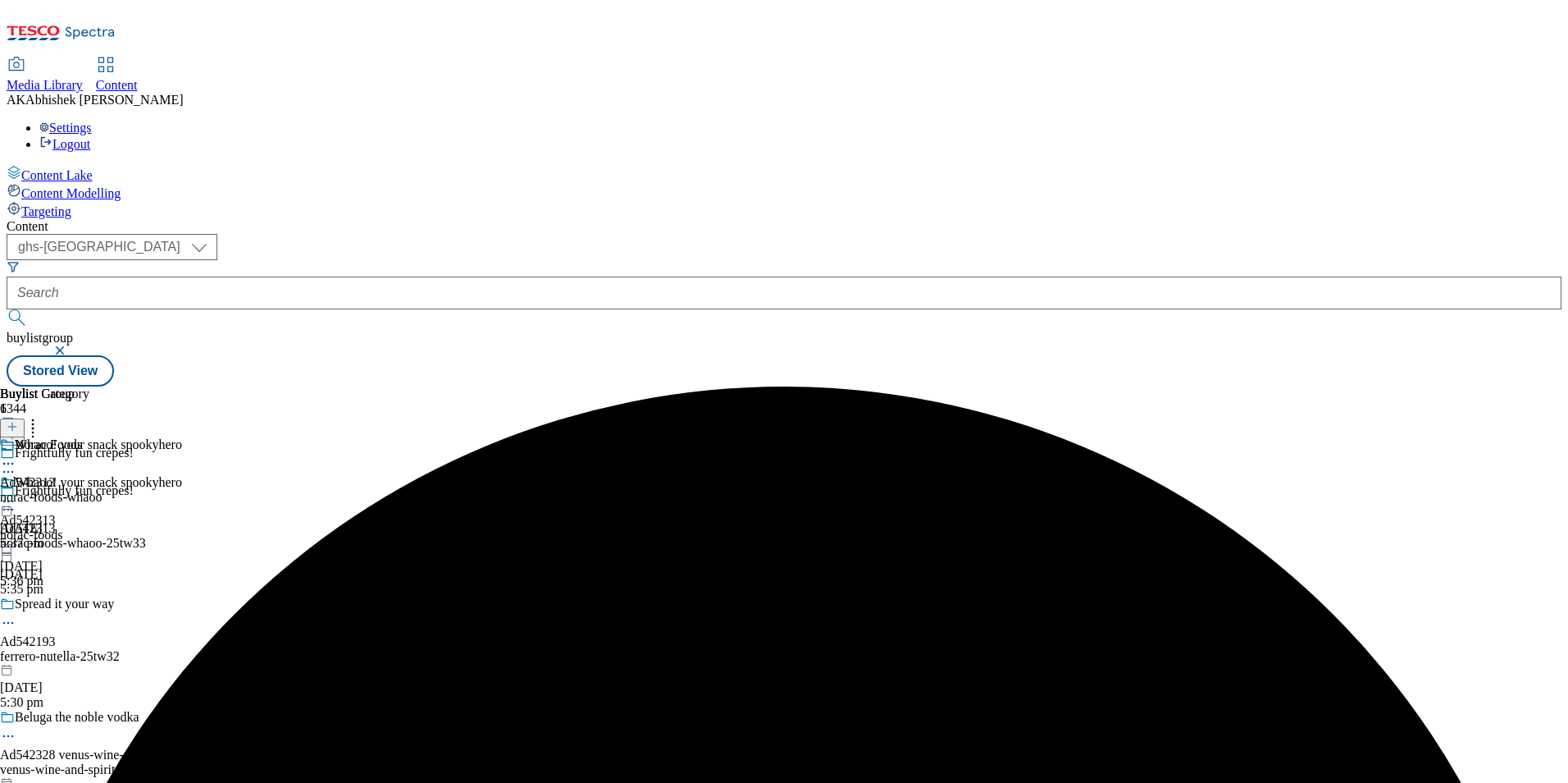
click at [102, 437] on div "Norac Foods Ad542313 norac-foods-whaoo [DATE] 5:37 pm" at bounding box center [50, 494] width 102 height 113
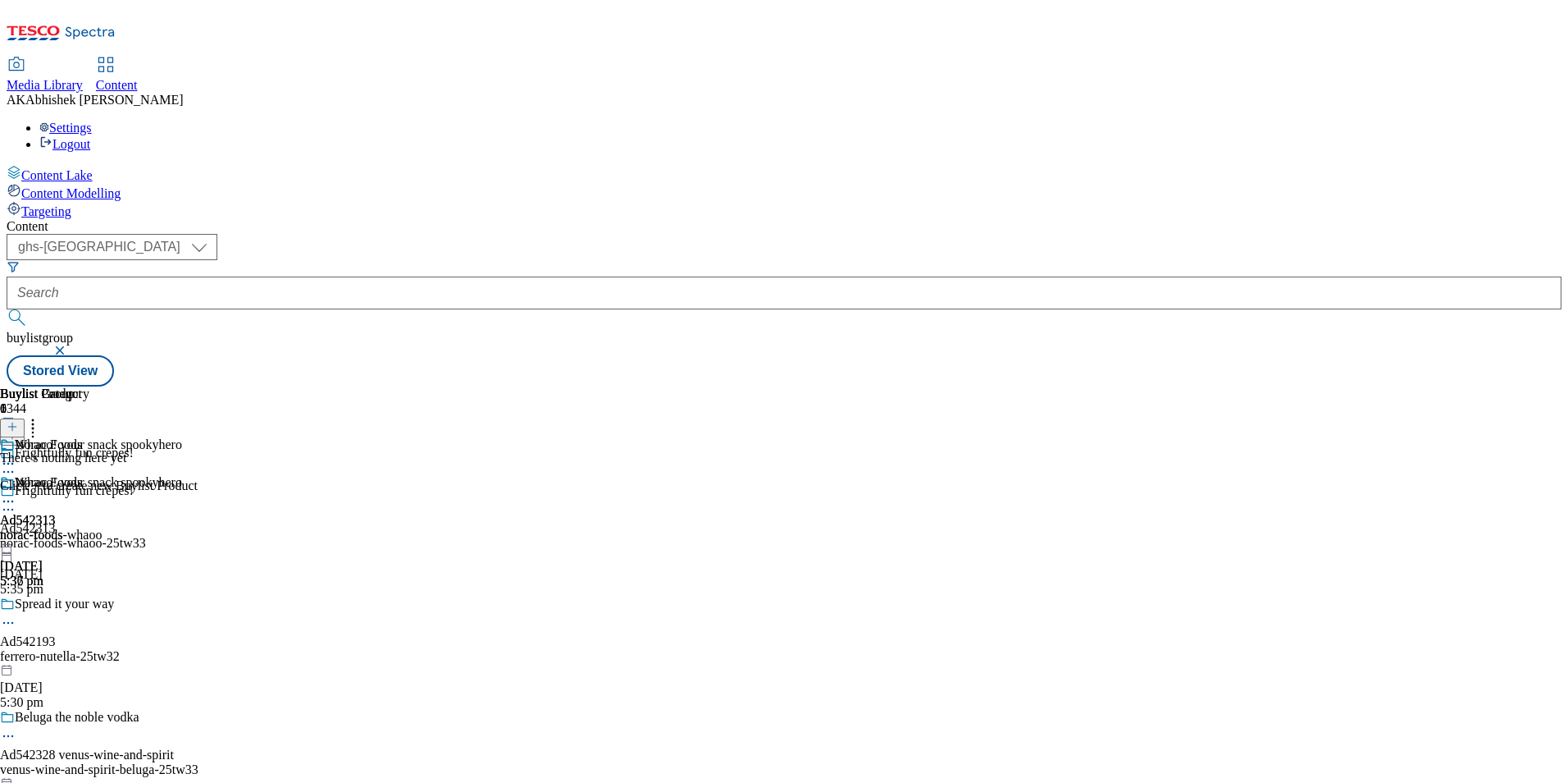
click at [17, 427] on line at bounding box center [11, 427] width 8 height 0
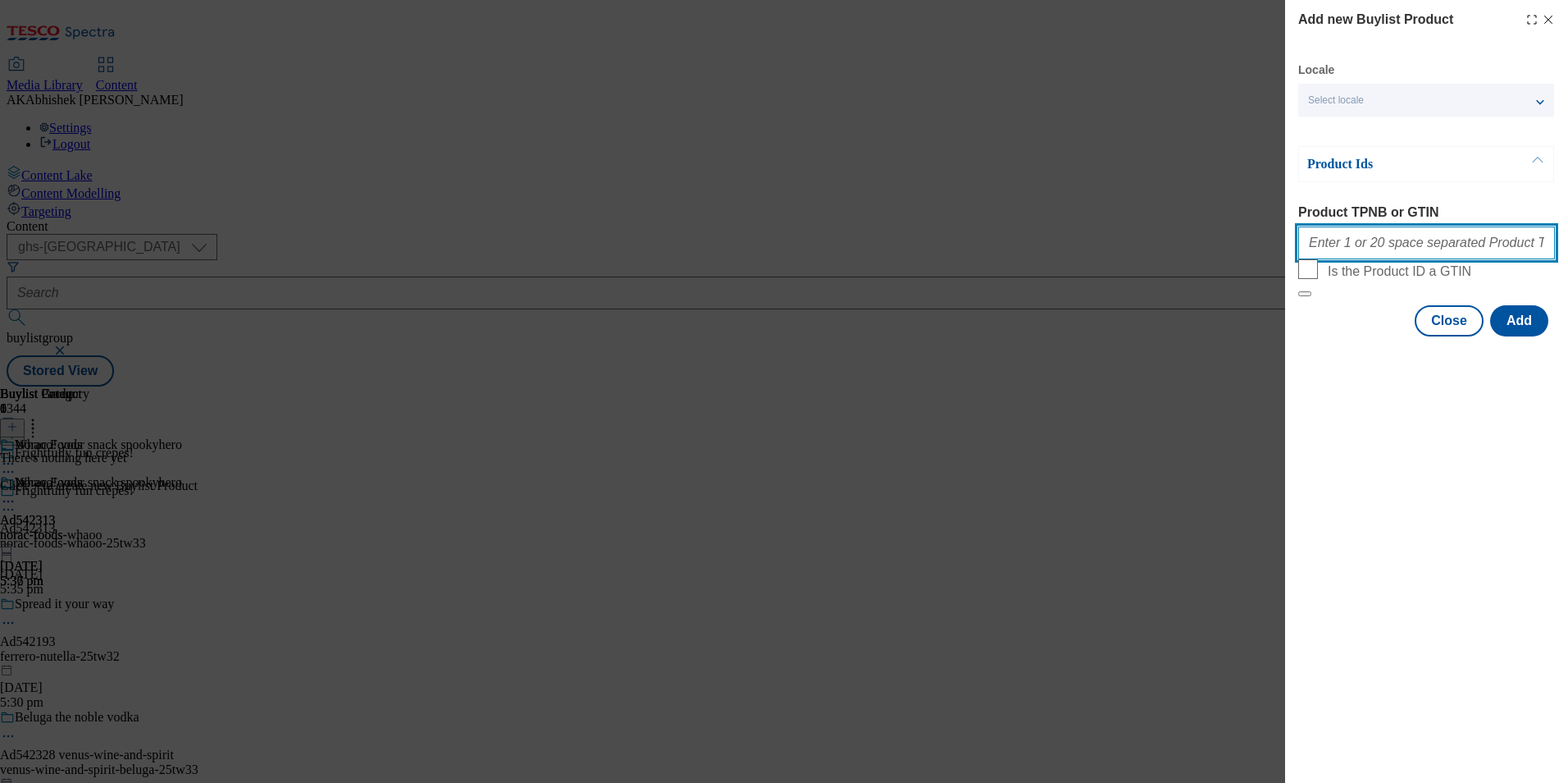
click at [1432, 253] on input "Product TPNB or GTIN" at bounding box center [1427, 243] width 257 height 33
paste input "92443758"
type input "92443758"
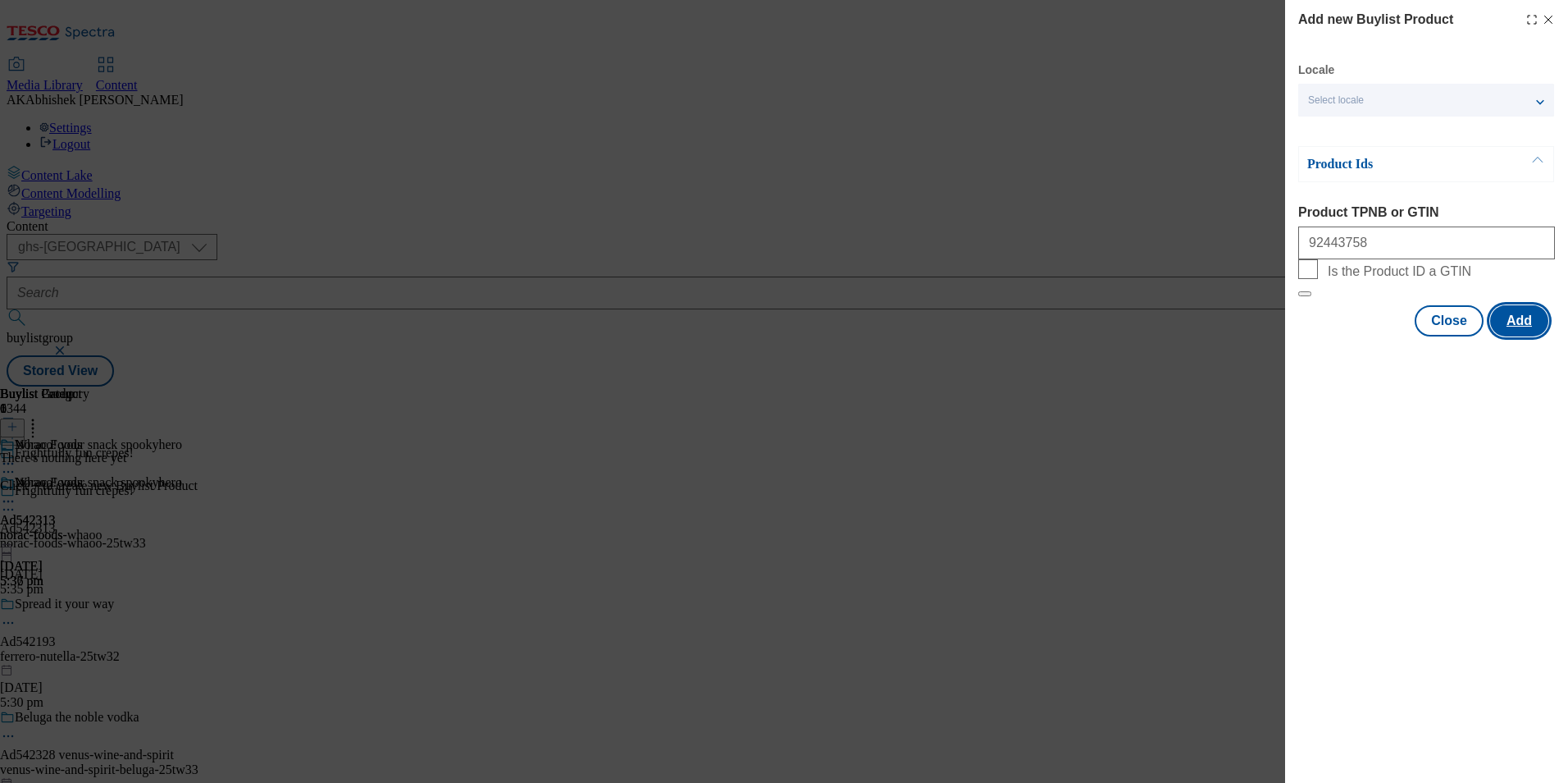
click at [1525, 336] on button "Add" at bounding box center [1519, 321] width 58 height 31
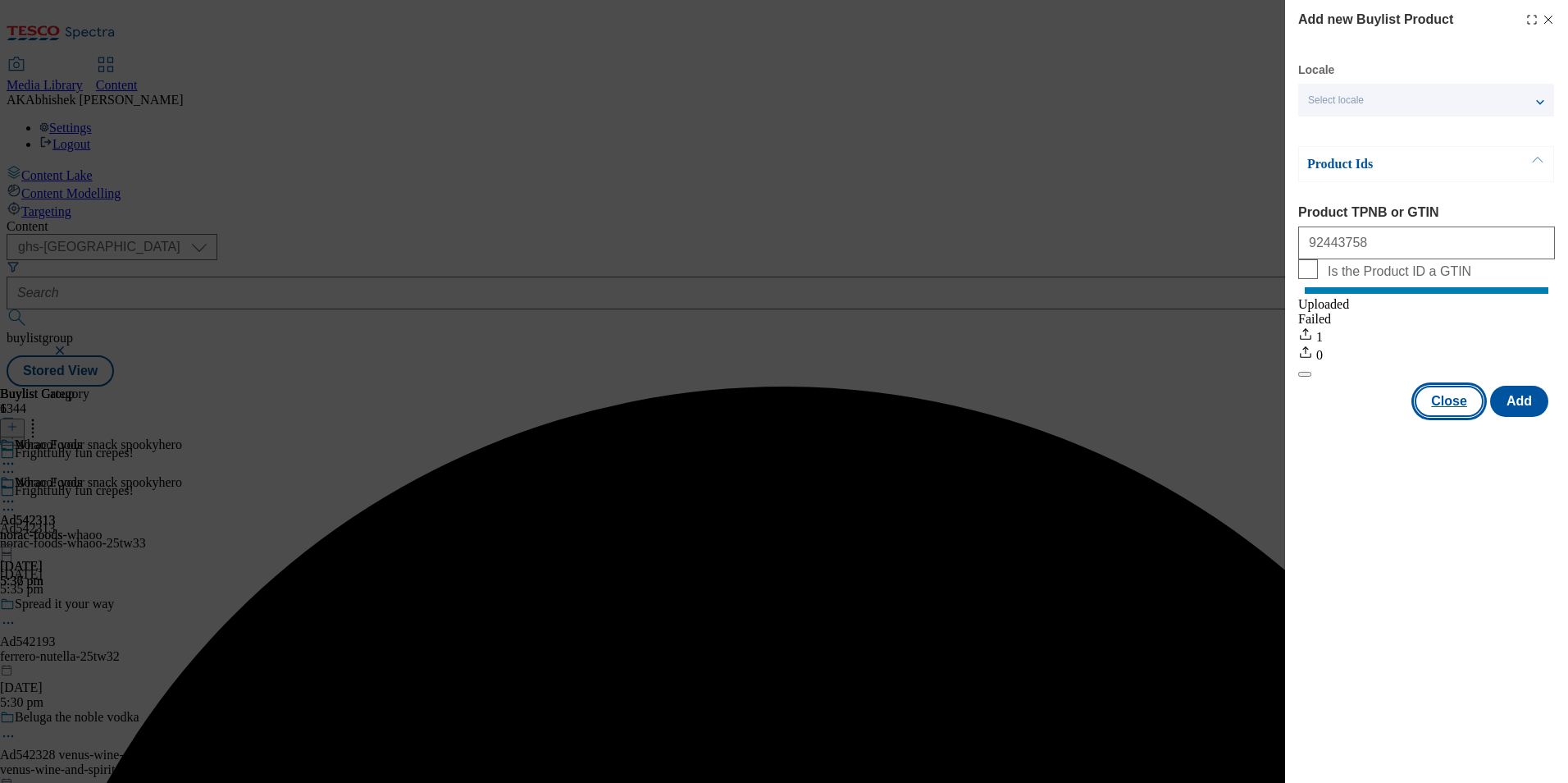
click at [1445, 417] on button "Close" at bounding box center [1449, 401] width 69 height 31
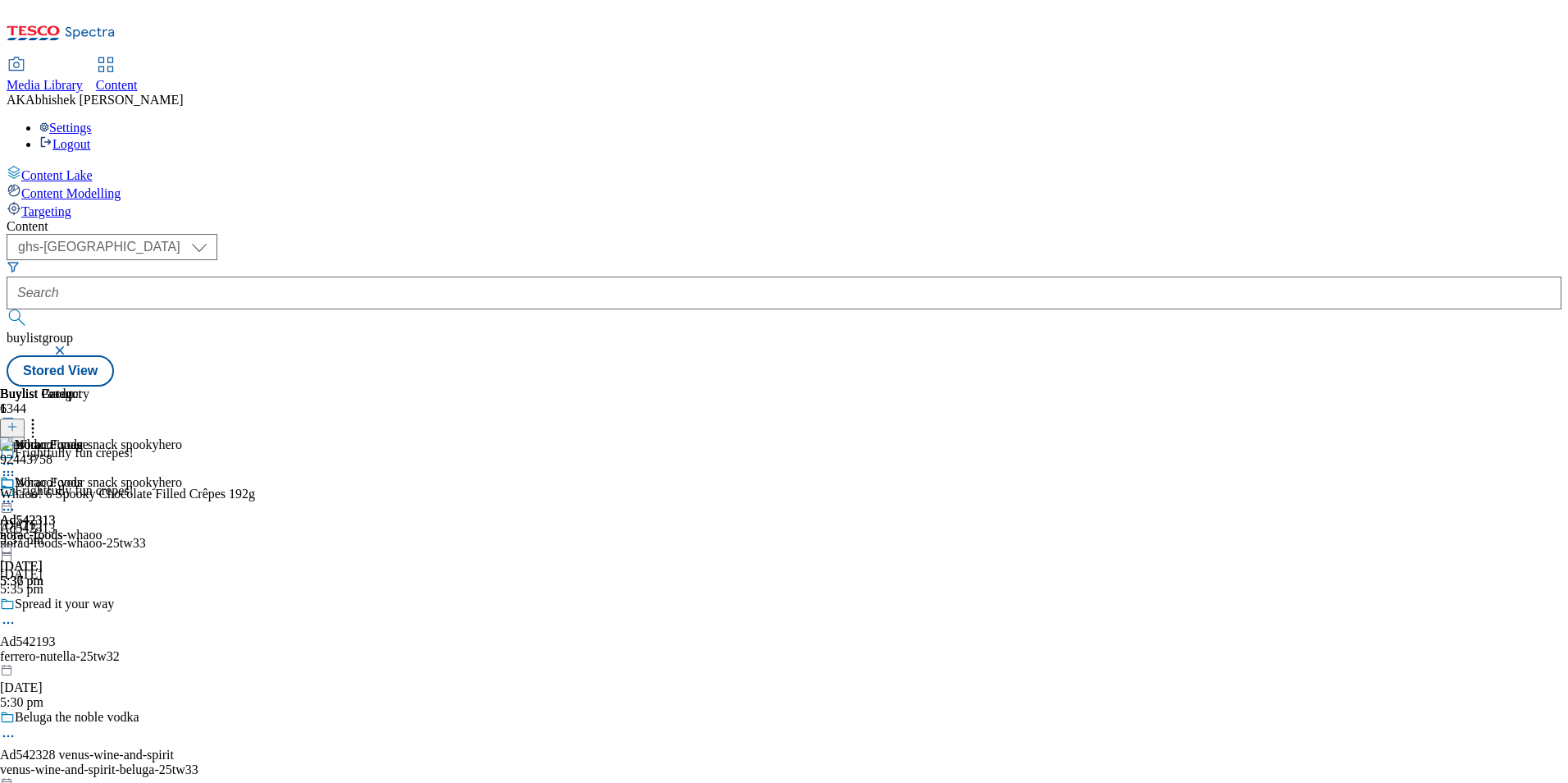
drag, startPoint x: 447, startPoint y: 257, endPoint x: 438, endPoint y: 265, distance: 12.0
click at [17, 501] on icon at bounding box center [8, 509] width 17 height 17
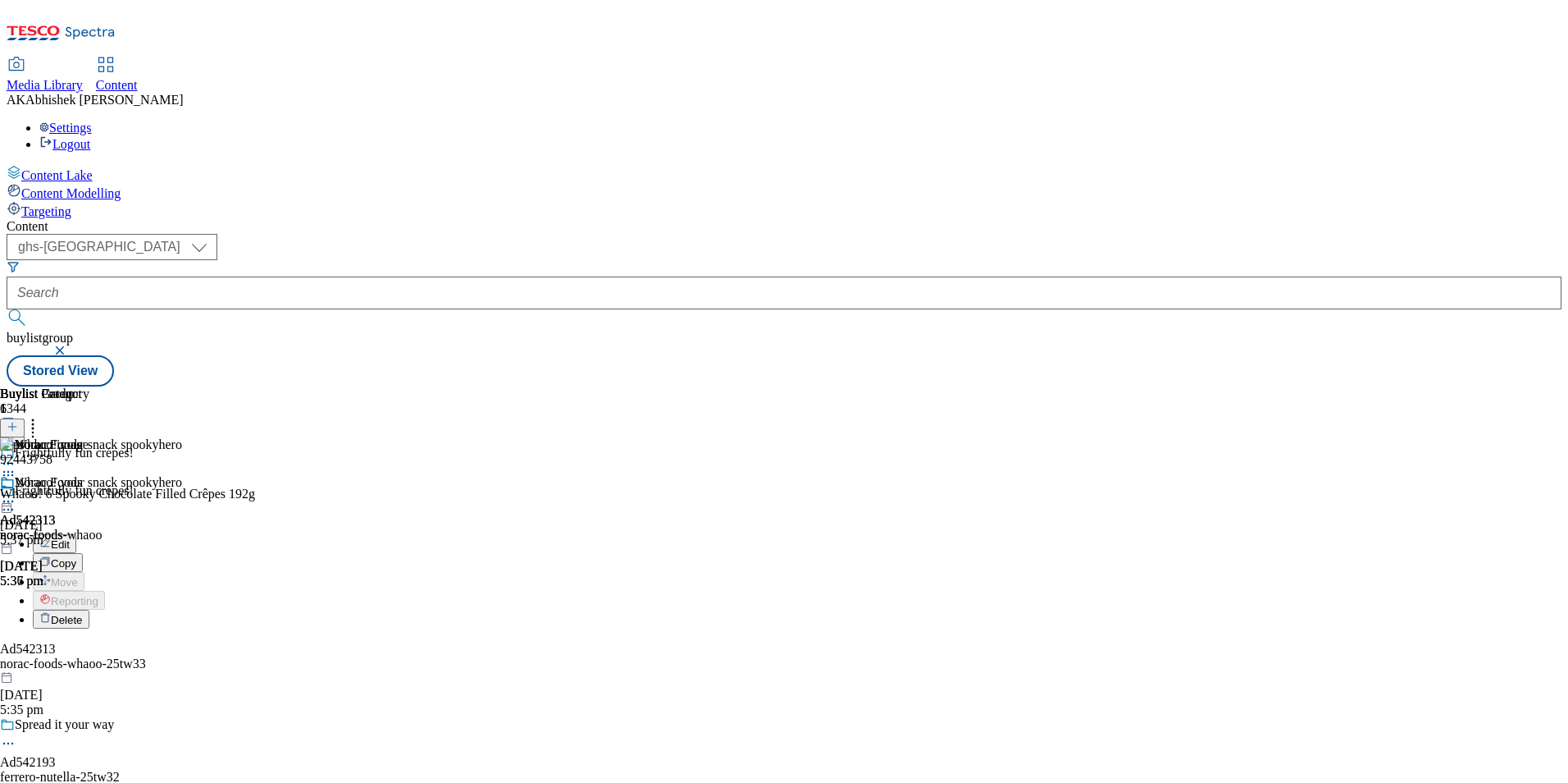
click at [76, 534] on button "Edit" at bounding box center [55, 544] width 43 height 19
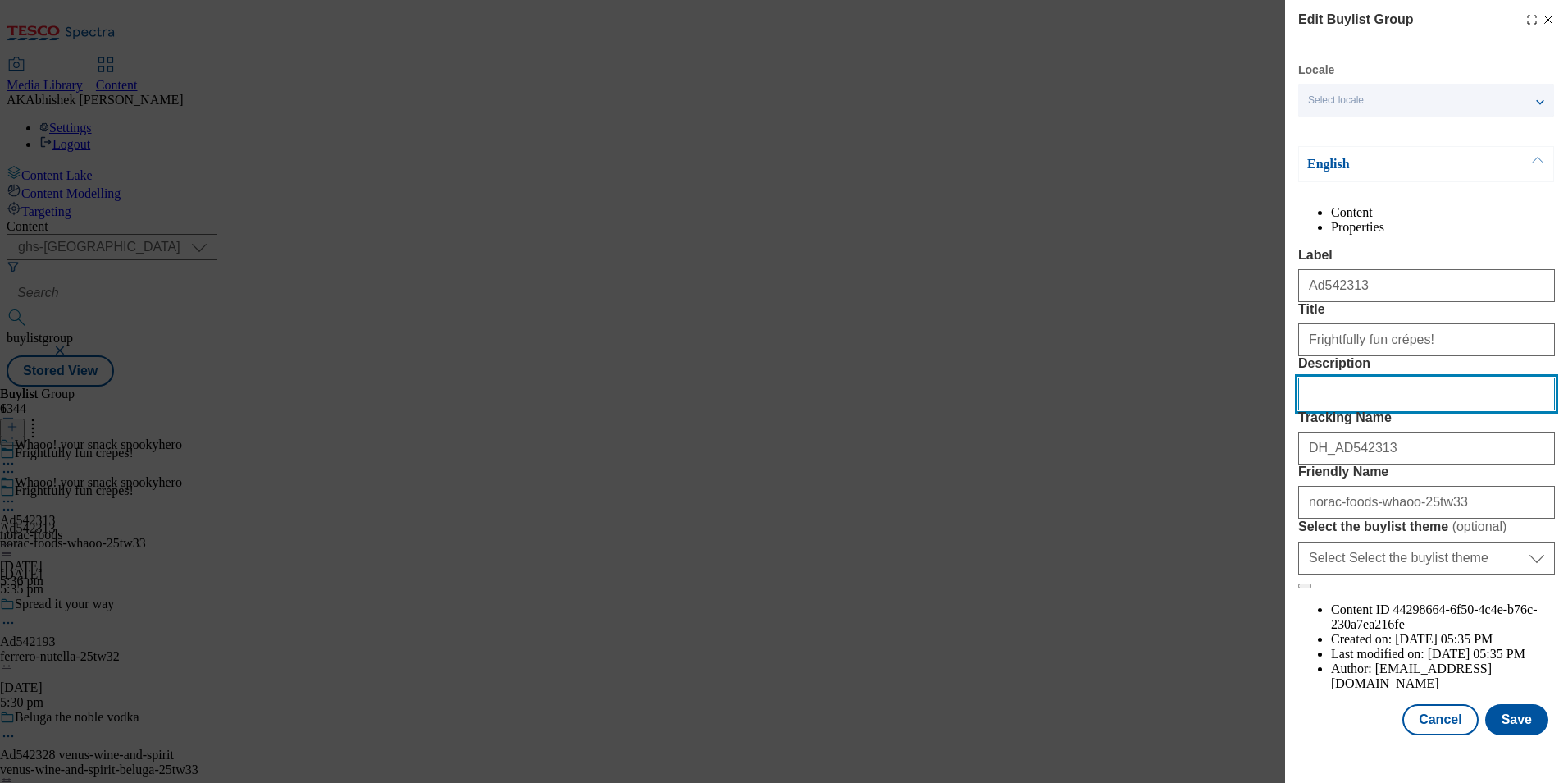
click at [1417, 410] on input "Description" at bounding box center [1427, 394] width 257 height 33
paste input "Whaoo! 6 Spooky Chocolate Filled Crêpes 192g"
type input "Whaoo! 6 Spooky Chocolate Filled Crêpes 192g"
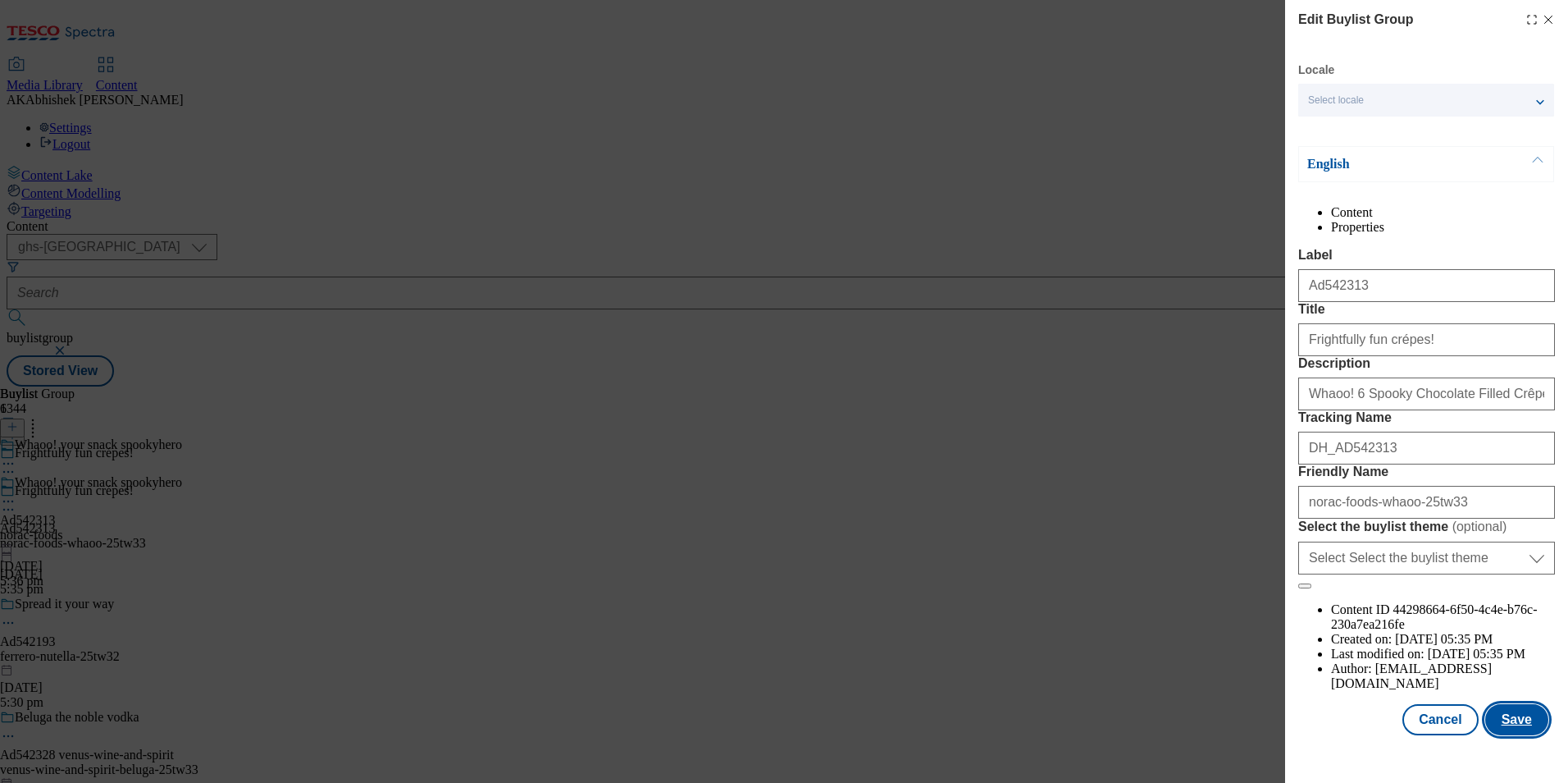
click at [1504, 735] on button "Save" at bounding box center [1517, 720] width 63 height 31
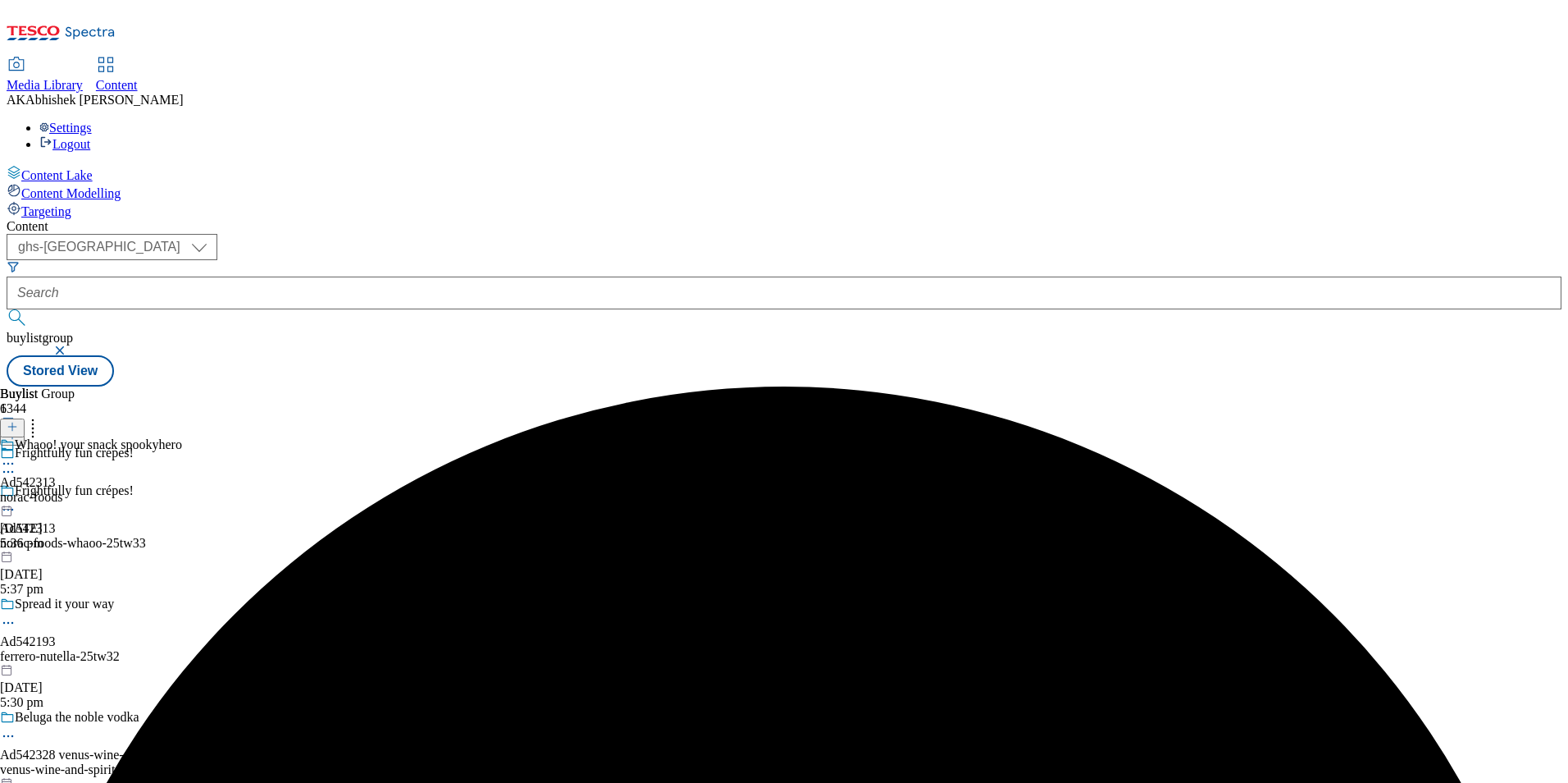
click at [17, 455] on icon at bounding box center [8, 463] width 17 height 17
click at [69, 492] on span "Edit" at bounding box center [61, 498] width 19 height 12
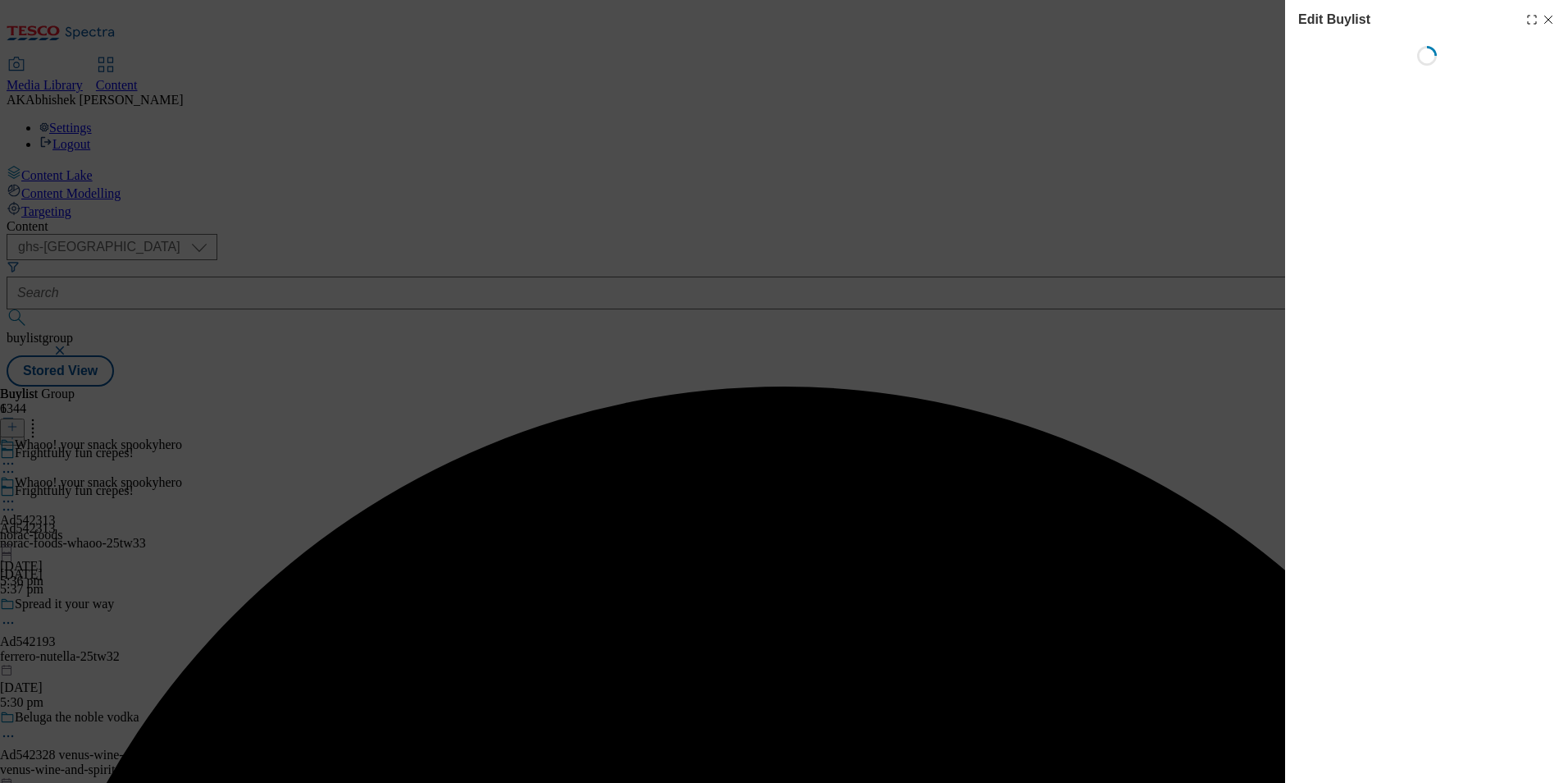
select select "tactical"
select select "supplier funded short term 1-3 weeks"
select select "dunnhumby"
select select "Banner"
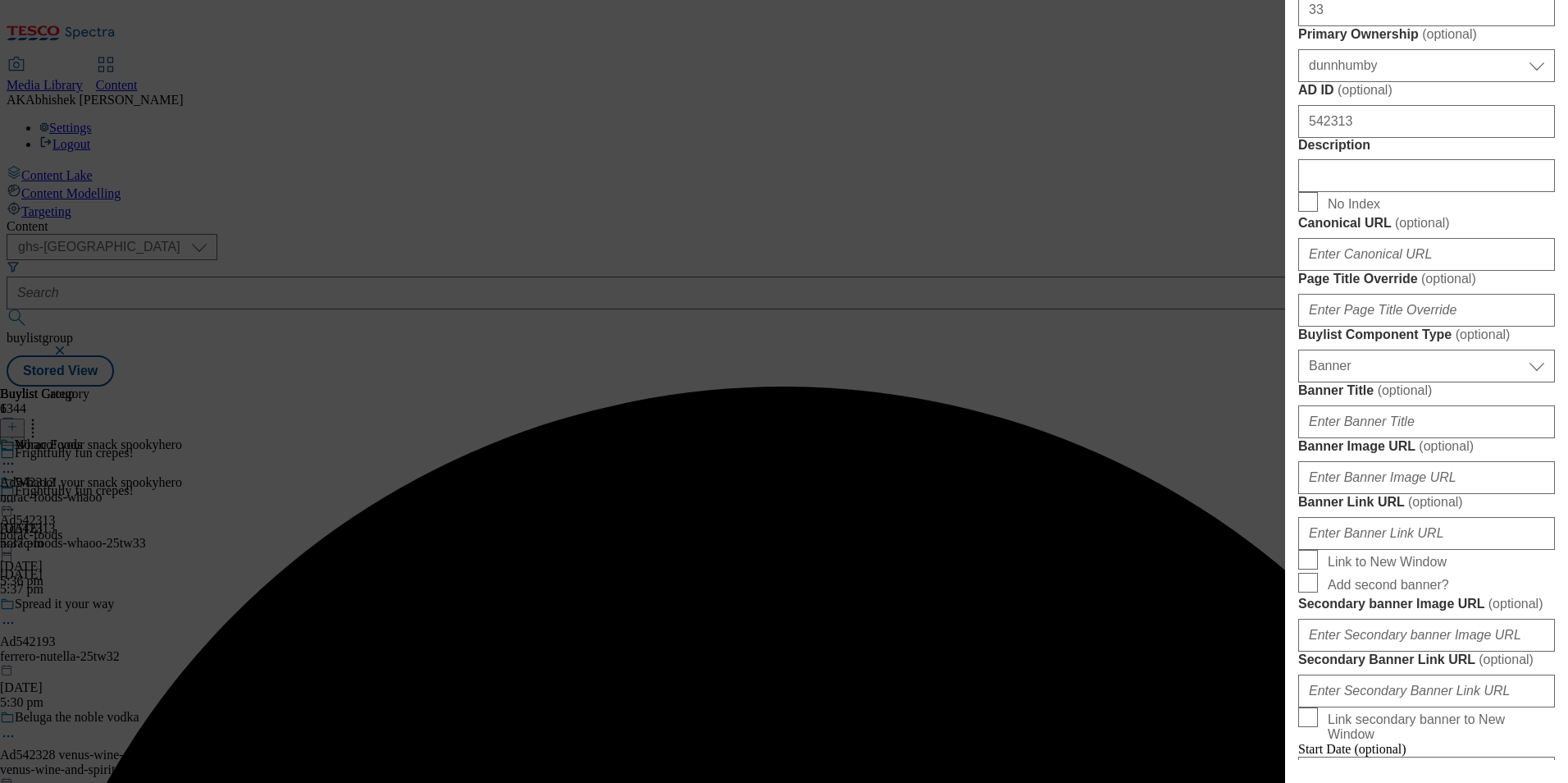
scroll to position [903, 0]
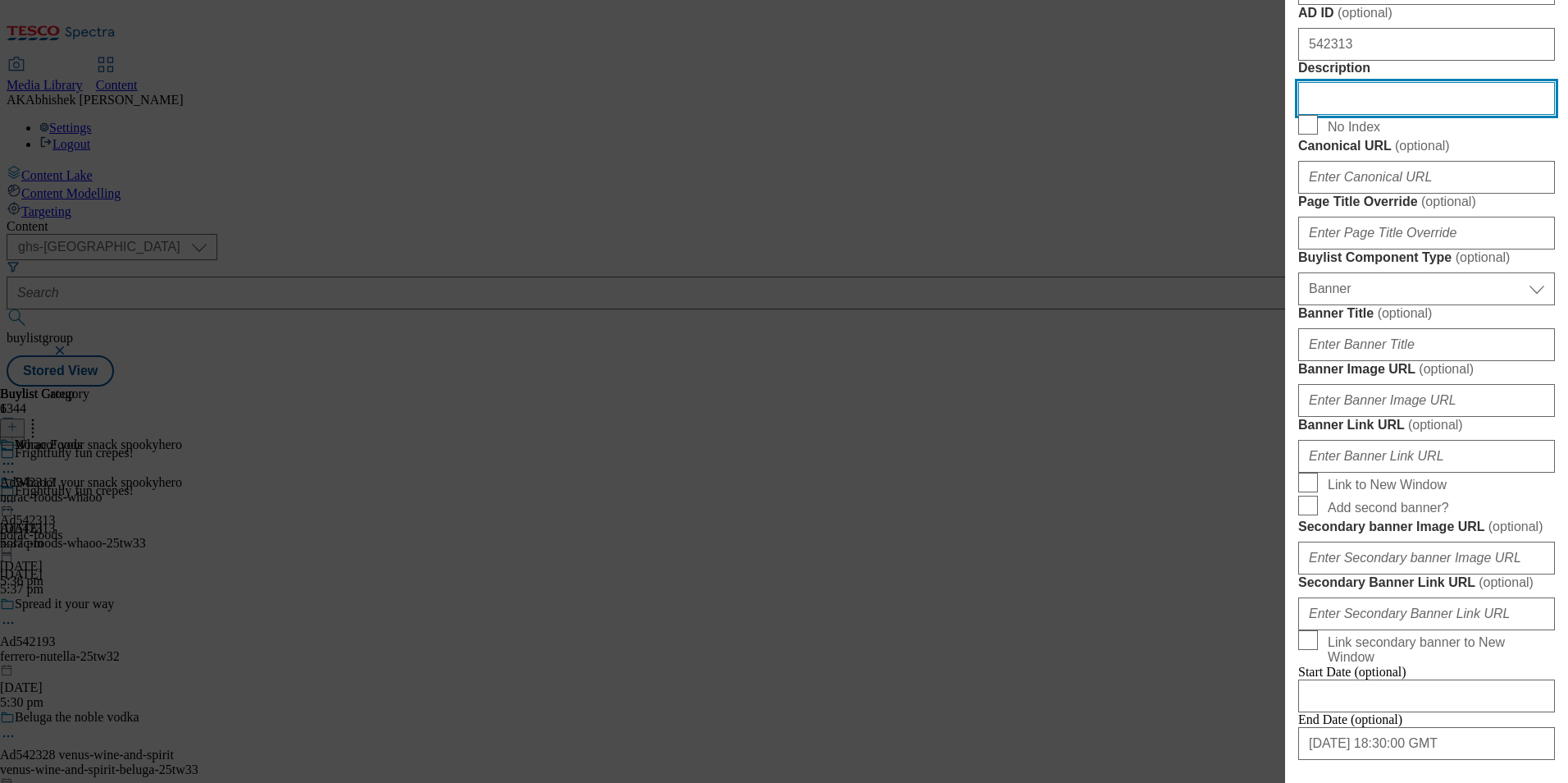
click at [1379, 115] on input "Description" at bounding box center [1427, 98] width 257 height 33
paste input "Whaoo! 6 Spooky Chocolate Filled Crêpes 192g"
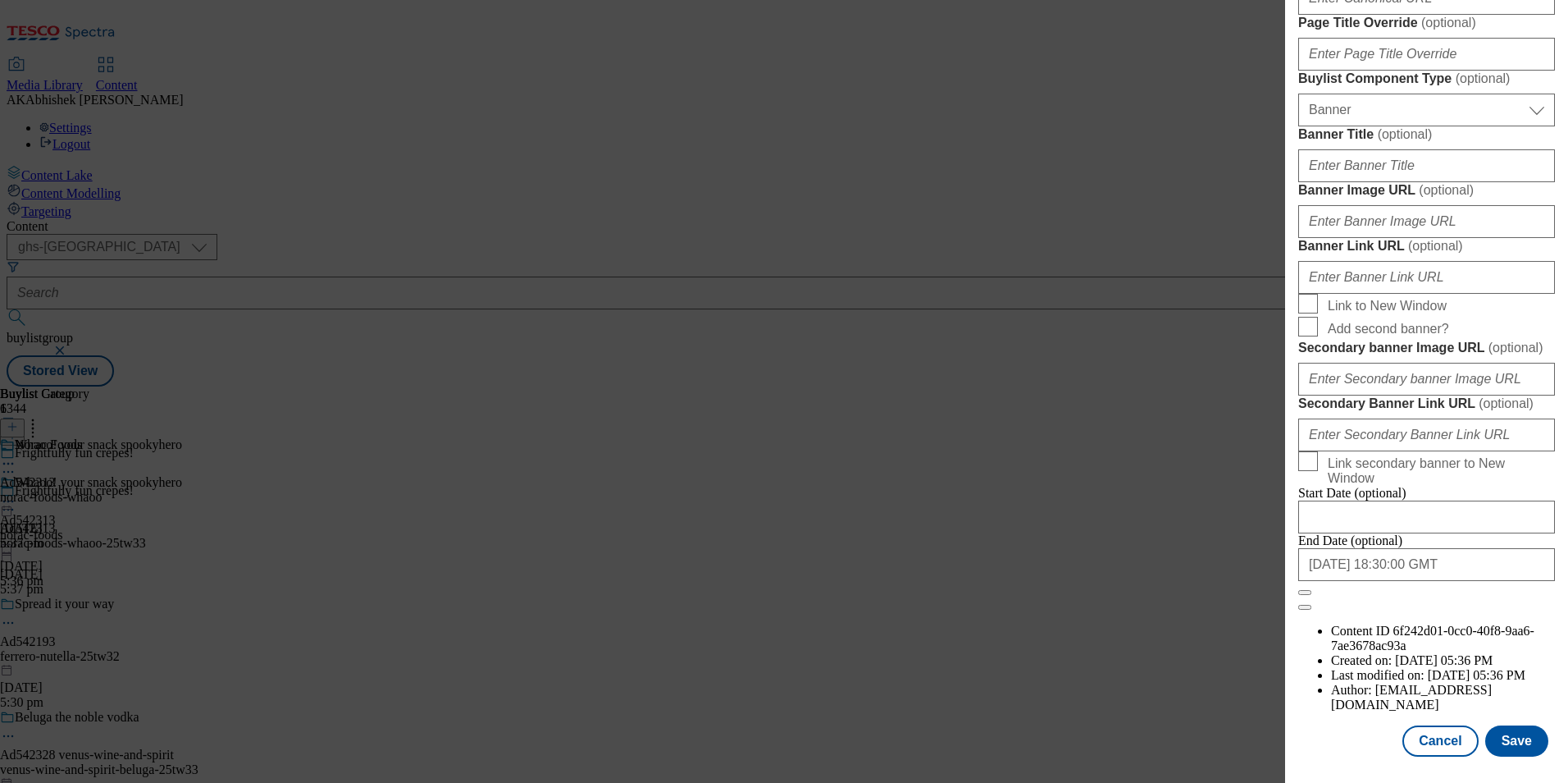
scroll to position [1691, 0]
type input "Whaoo! 6 Spooky Chocolate Filled Crêpes 192g"
click at [1510, 739] on button "Save" at bounding box center [1517, 741] width 63 height 31
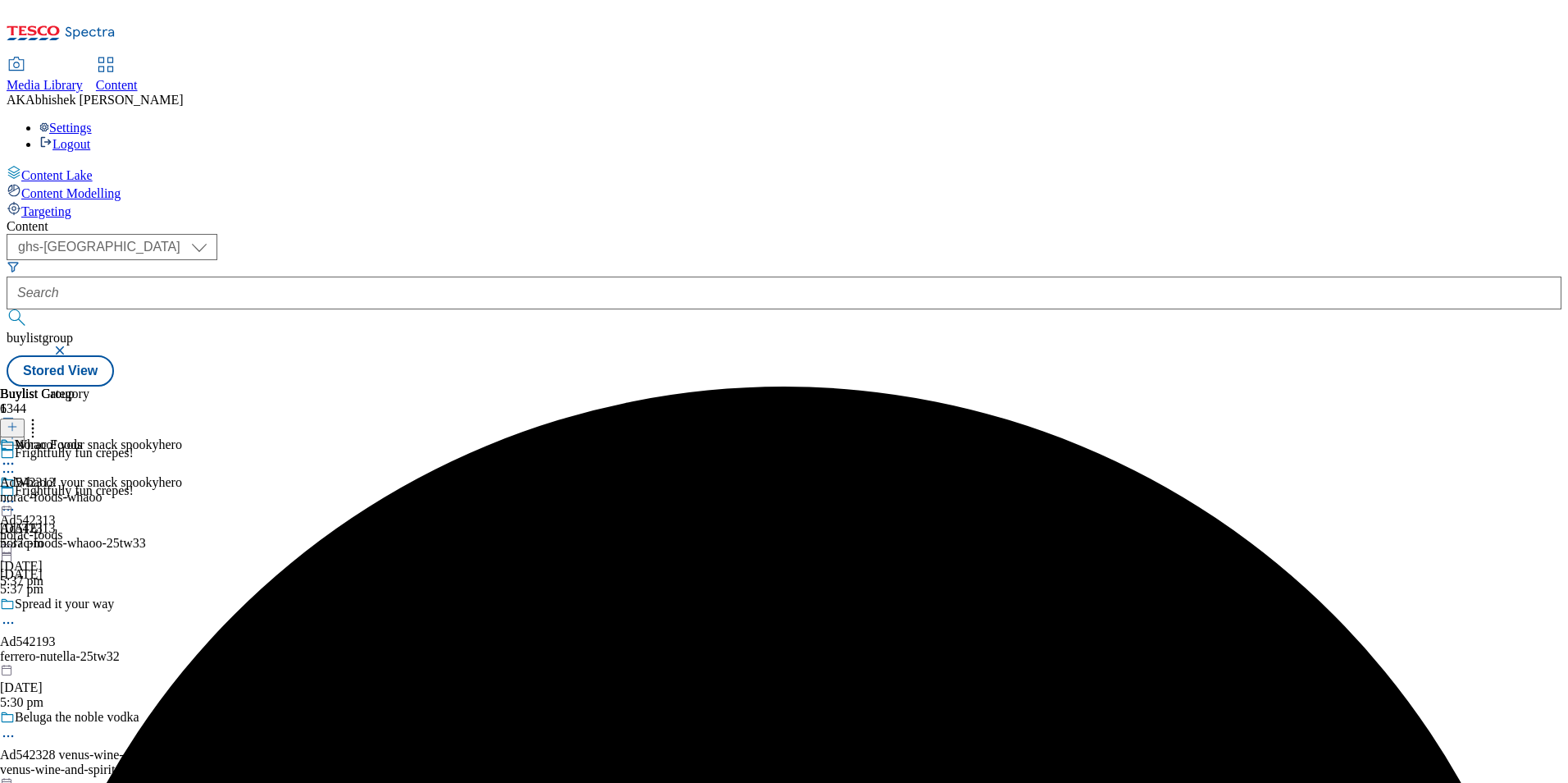
click at [17, 455] on icon at bounding box center [8, 463] width 17 height 17
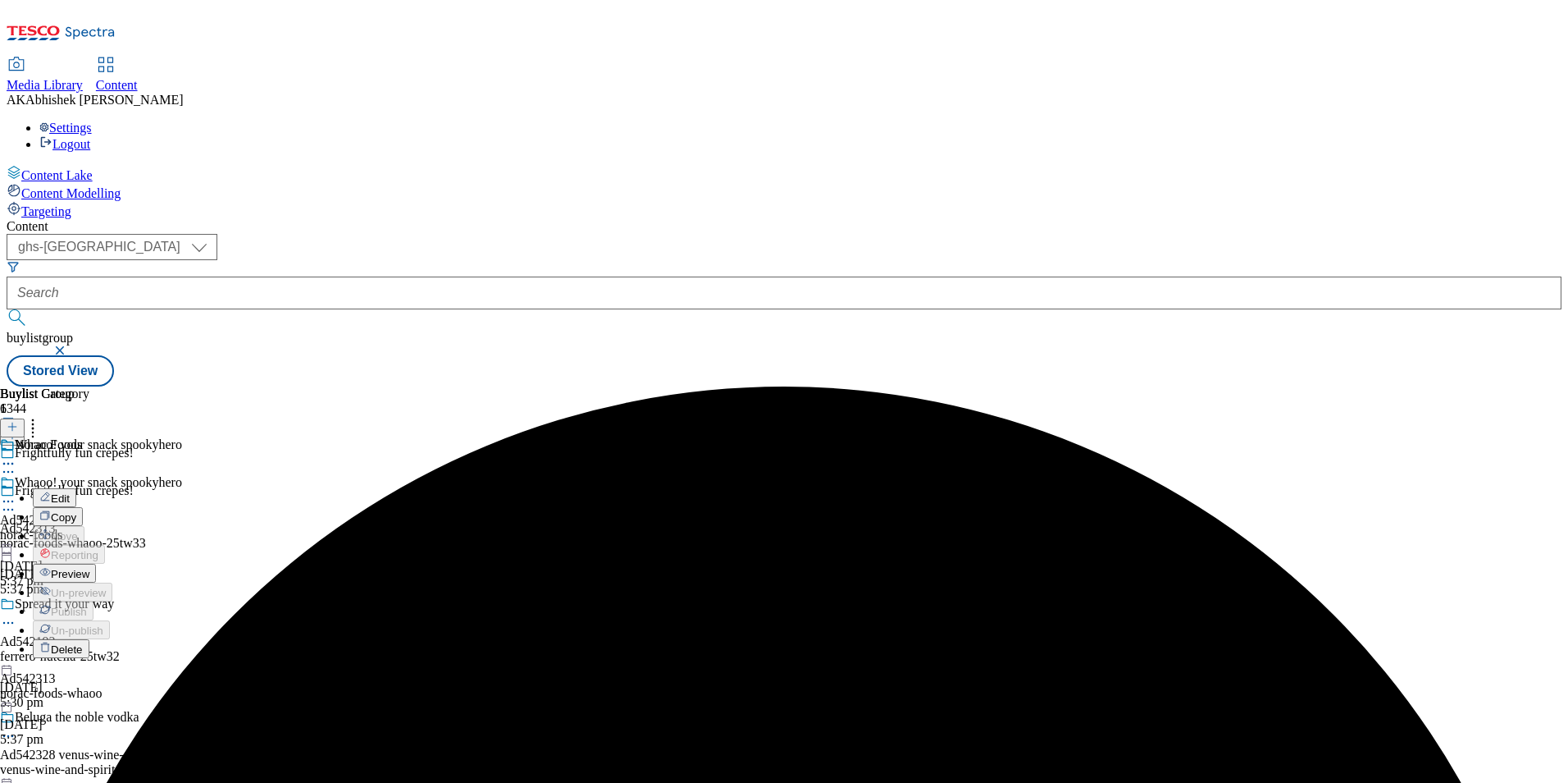
click at [69, 492] on span "Edit" at bounding box center [61, 498] width 19 height 12
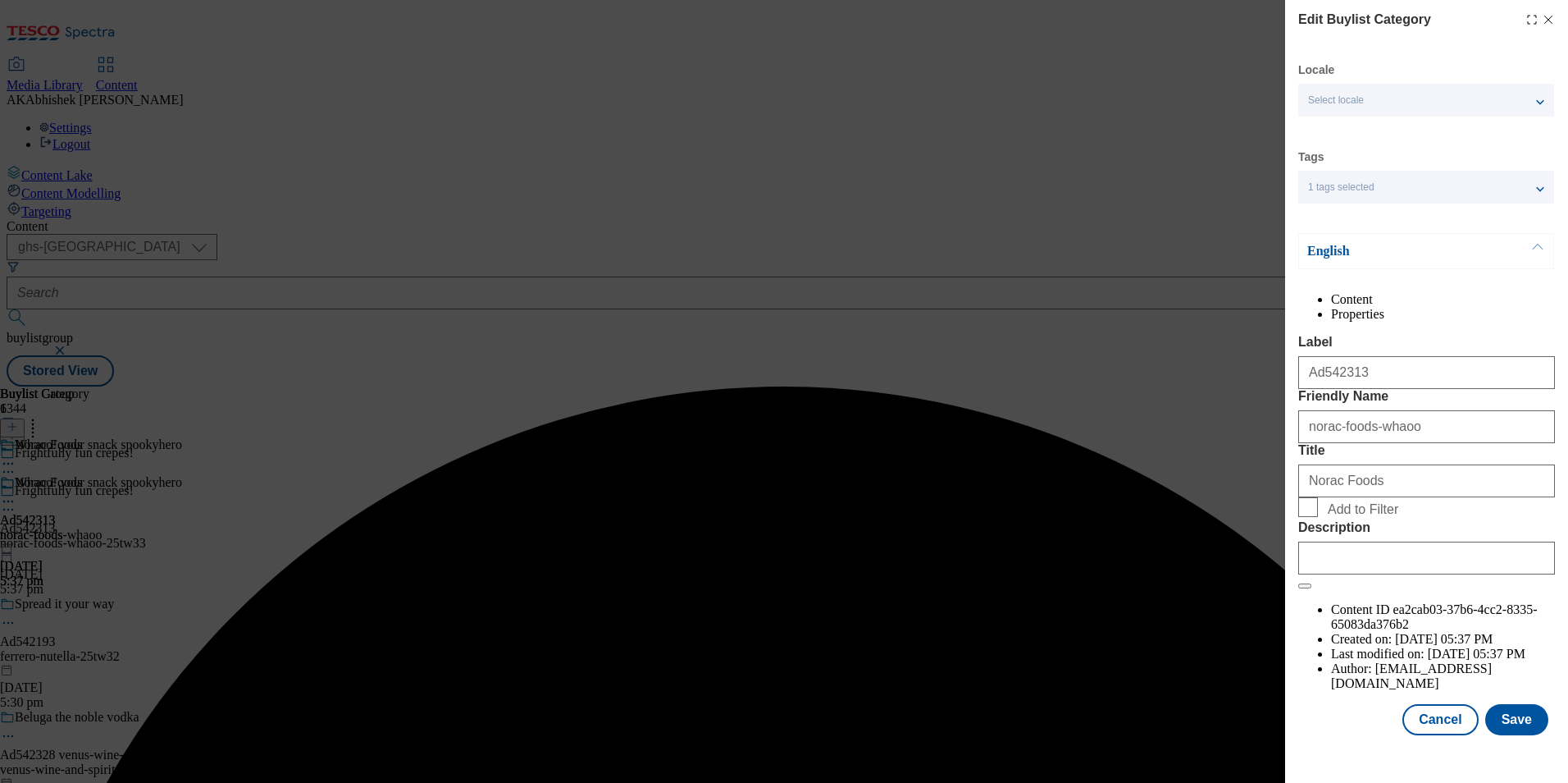
scroll to position [24, 0]
click at [1438, 574] on div "Modal" at bounding box center [1427, 554] width 257 height 39
click at [1445, 574] on input "Description" at bounding box center [1427, 558] width 257 height 33
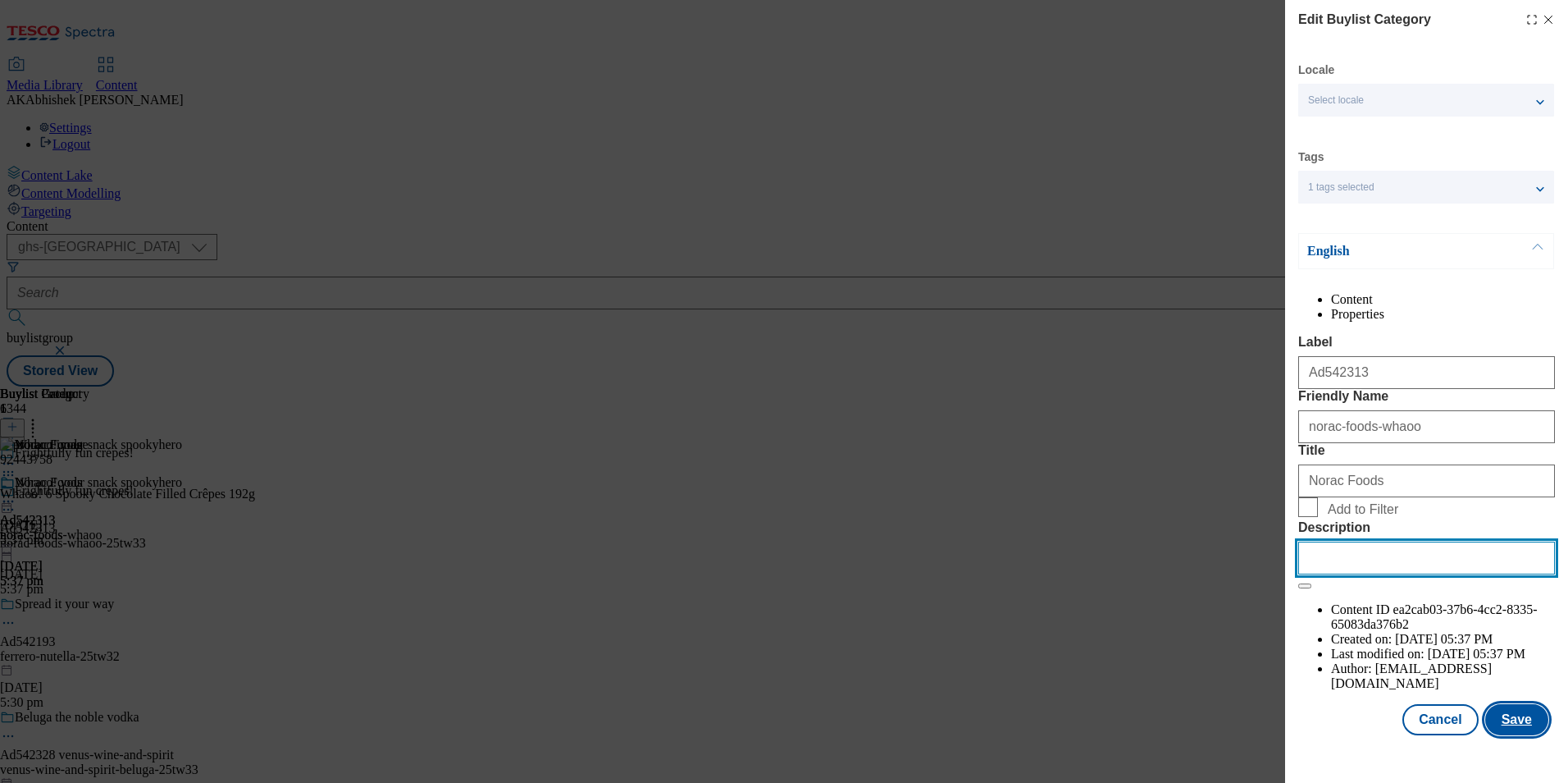
paste input "Whaoo! 6 Spooky Chocolate Filled Crêpes 192g"
type input "Whaoo! 6 Spooky Chocolate Filled Crêpes 192g"
click at [1493, 735] on button "Save" at bounding box center [1517, 720] width 63 height 31
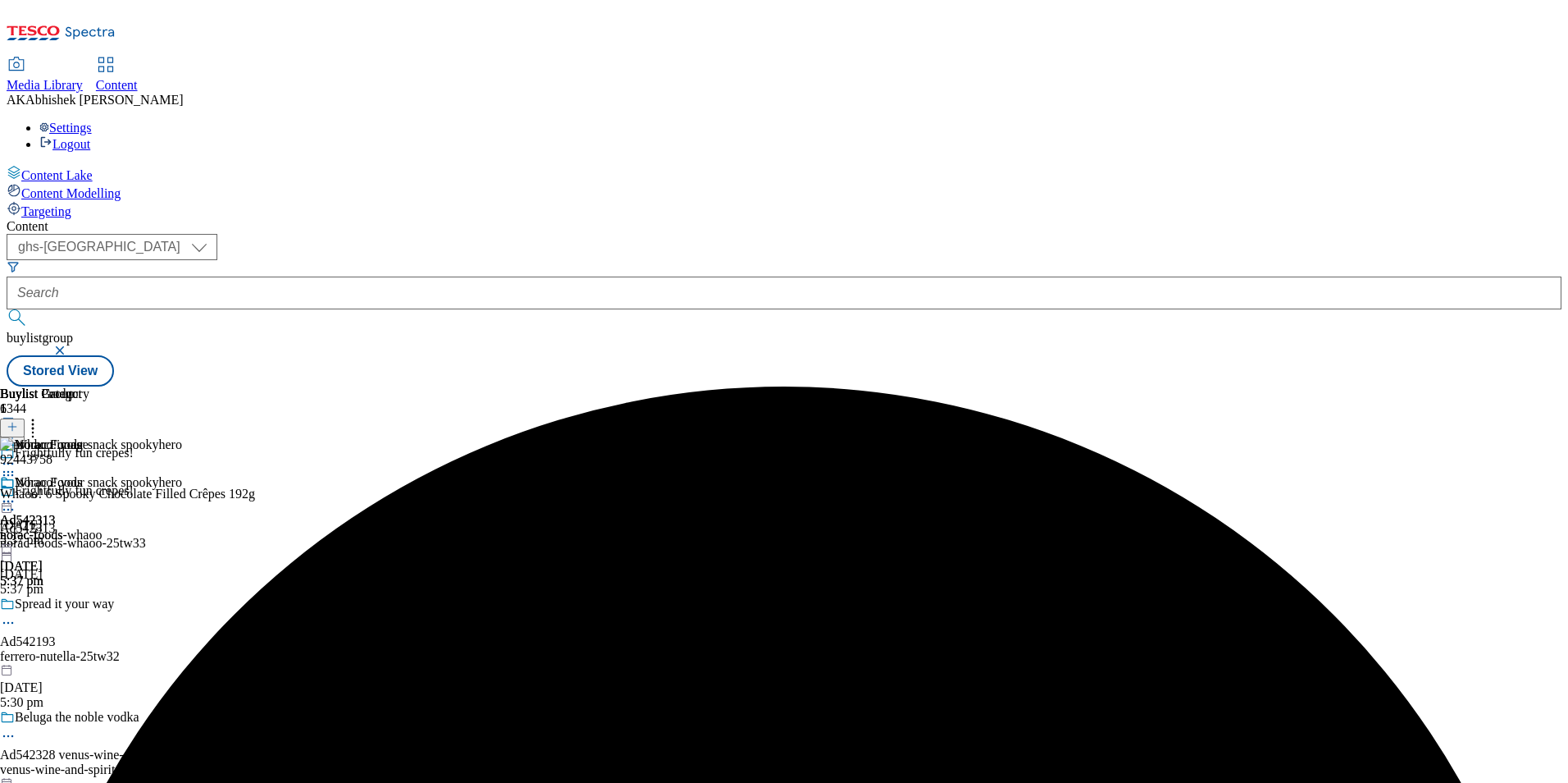
click at [10, 501] on circle at bounding box center [8, 501] width 3 height 3
click at [96, 601] on button "Preview" at bounding box center [64, 611] width 63 height 19
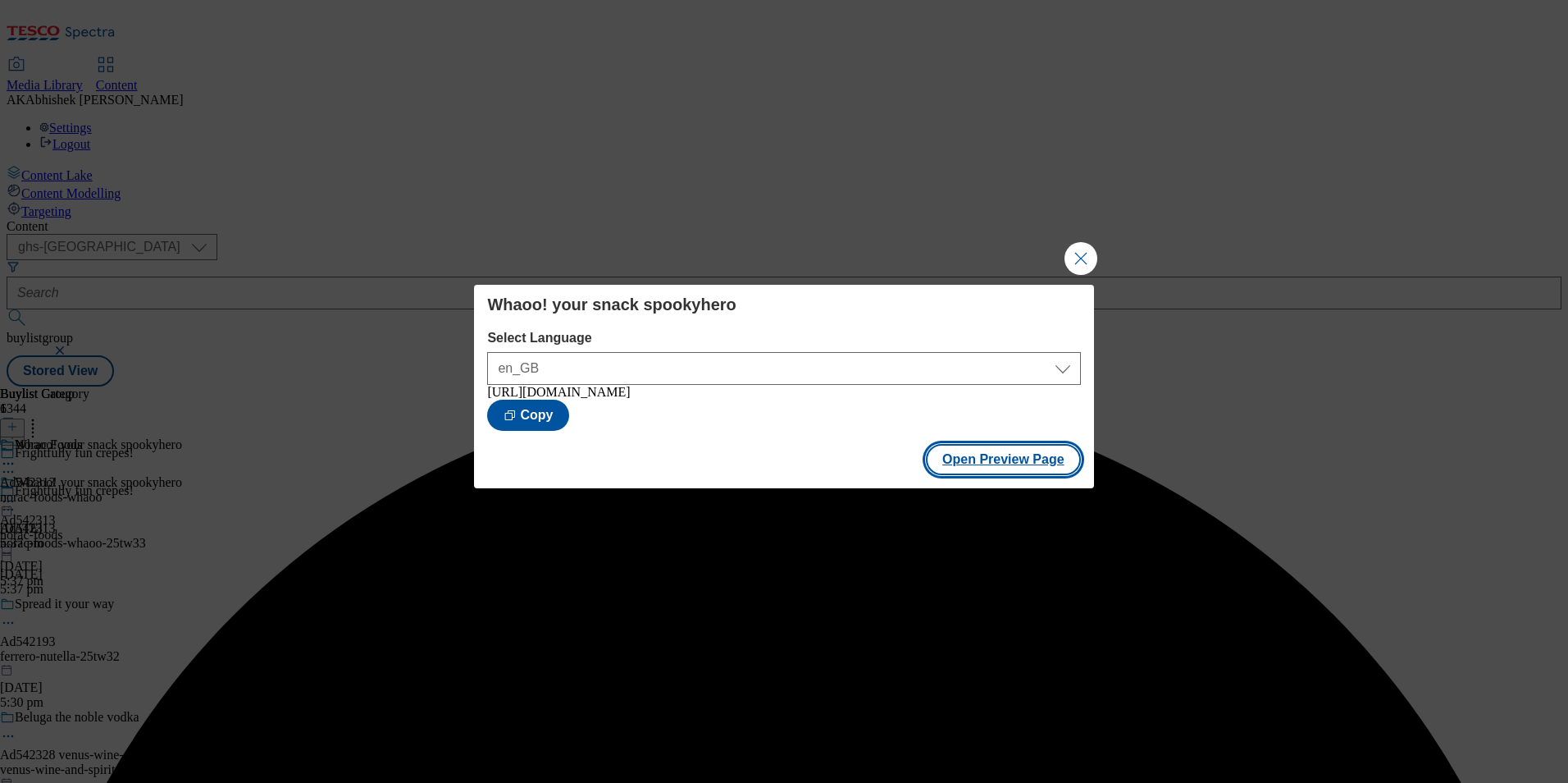
click at [1006, 468] on button "Open Preview Page" at bounding box center [1003, 460] width 155 height 31
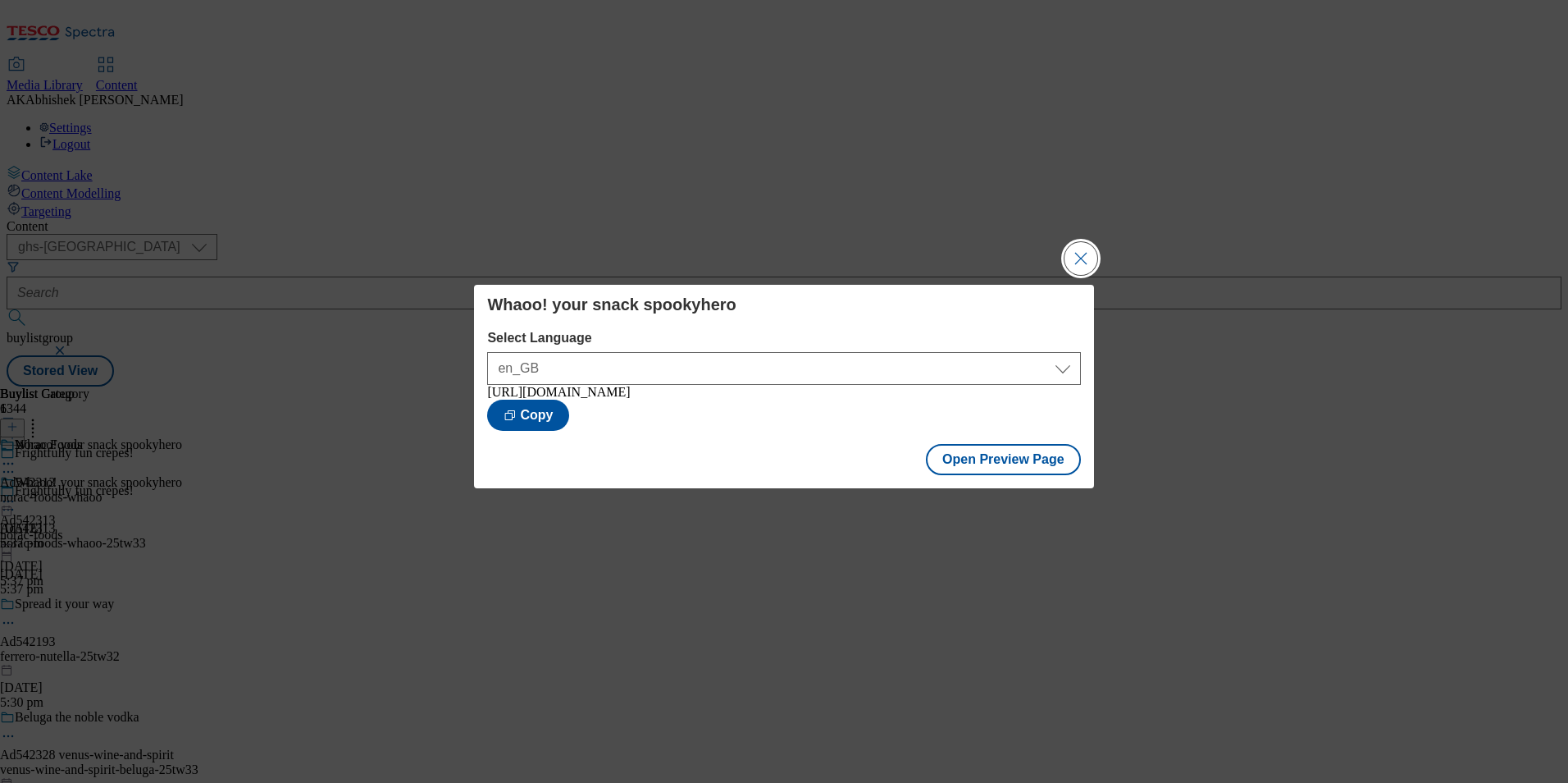
click at [1082, 249] on button "Close Modal" at bounding box center [1082, 259] width 33 height 33
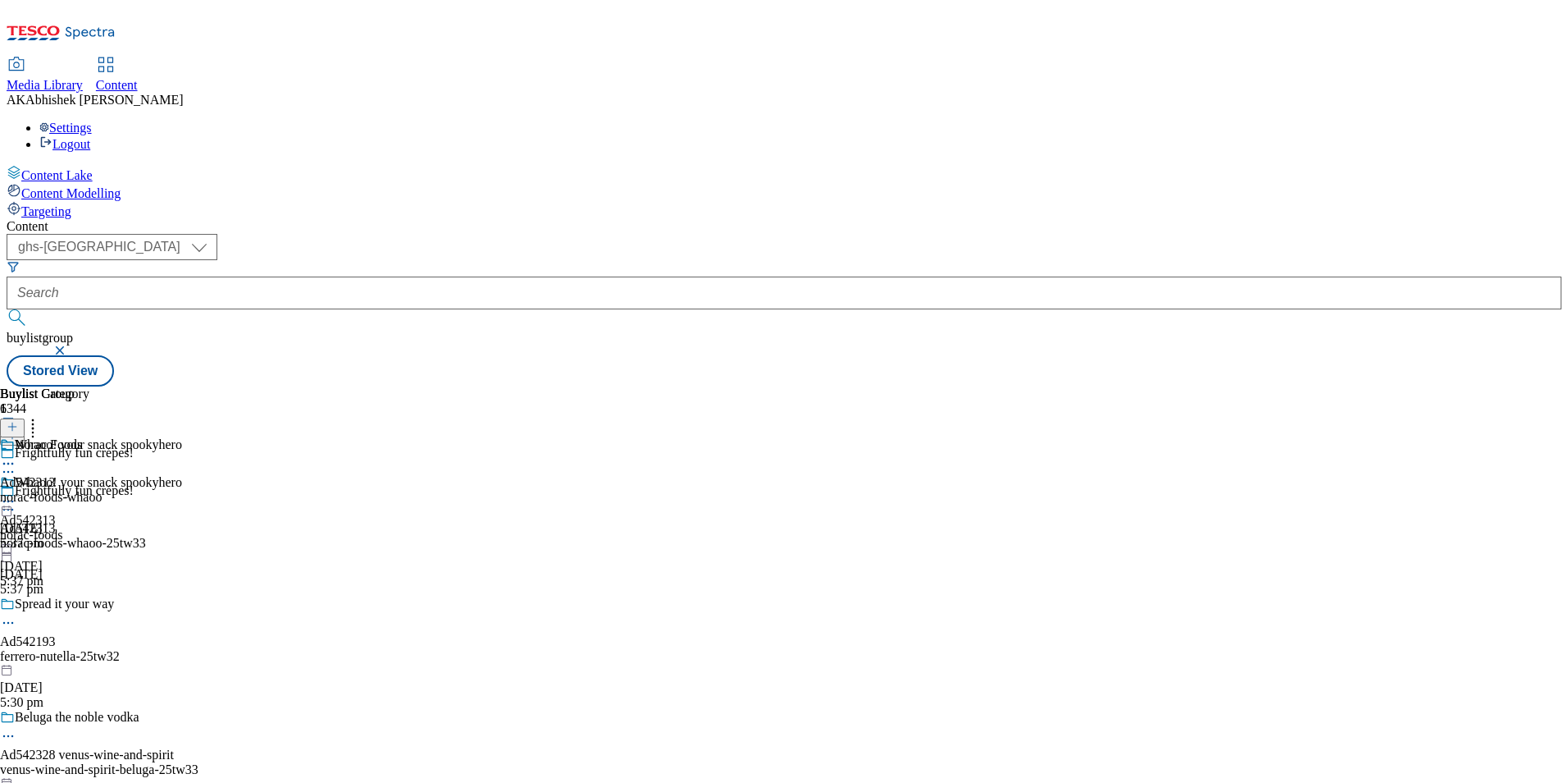
click at [17, 493] on icon at bounding box center [8, 501] width 17 height 17
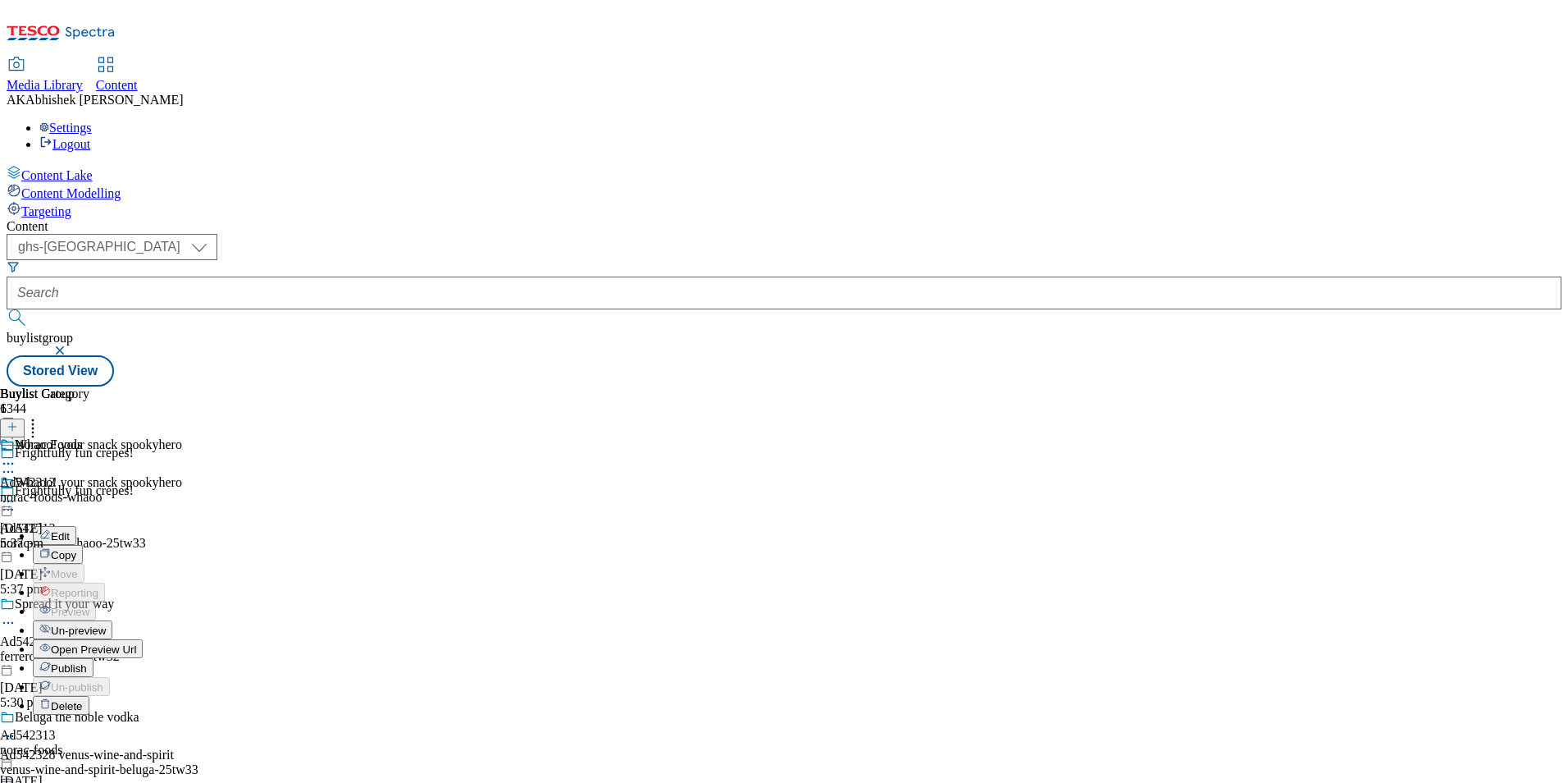
click at [87, 662] on span "Publish" at bounding box center [69, 668] width 36 height 12
